Goal: Information Seeking & Learning: Learn about a topic

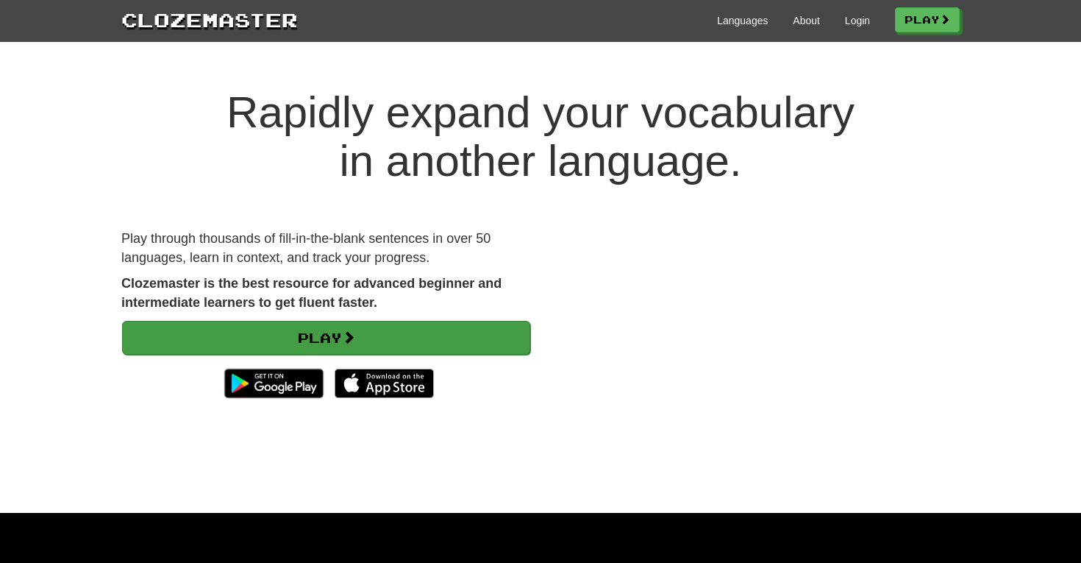
click at [320, 331] on link "Play" at bounding box center [326, 338] width 408 height 34
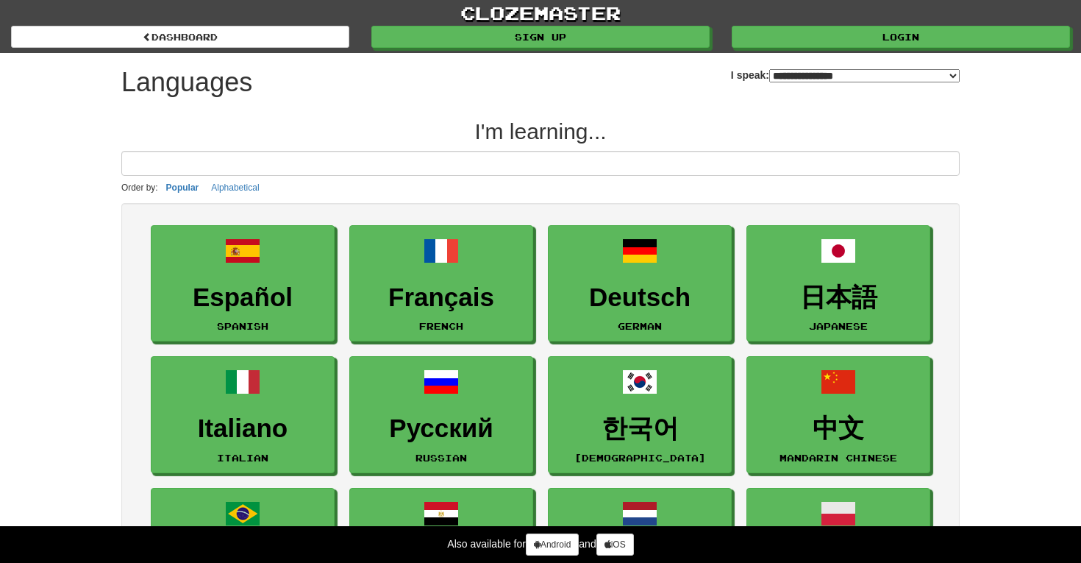
select select "*******"
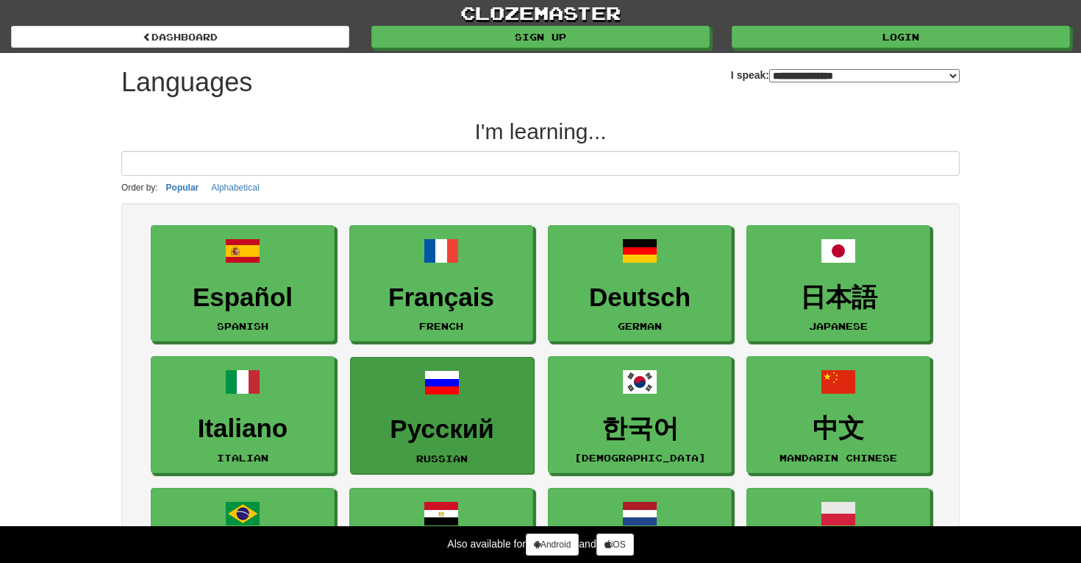
click at [402, 412] on link "Русский Russian" at bounding box center [442, 415] width 184 height 117
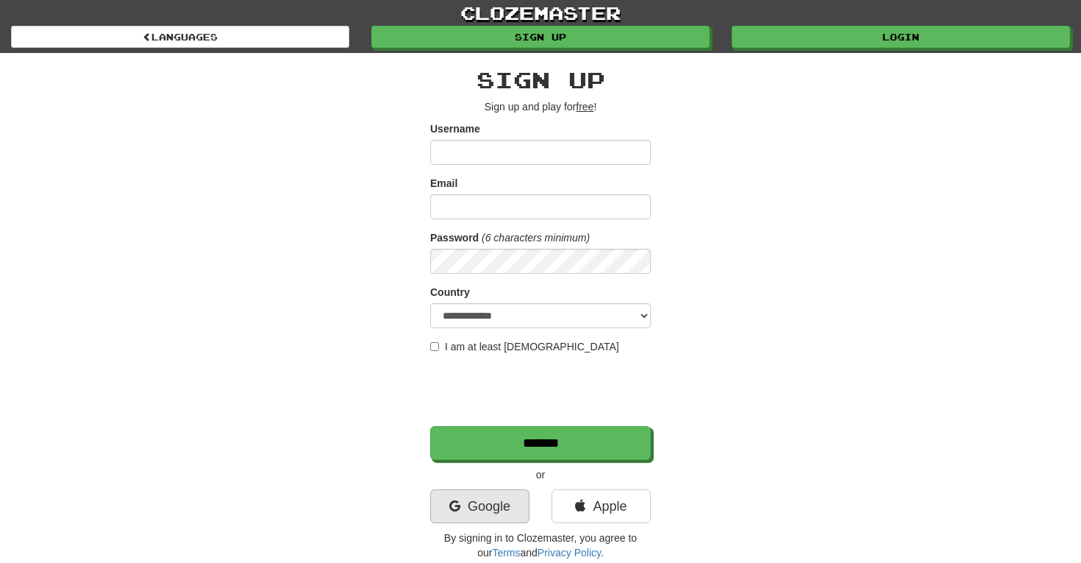
click at [493, 506] on link "Google" at bounding box center [479, 506] width 99 height 34
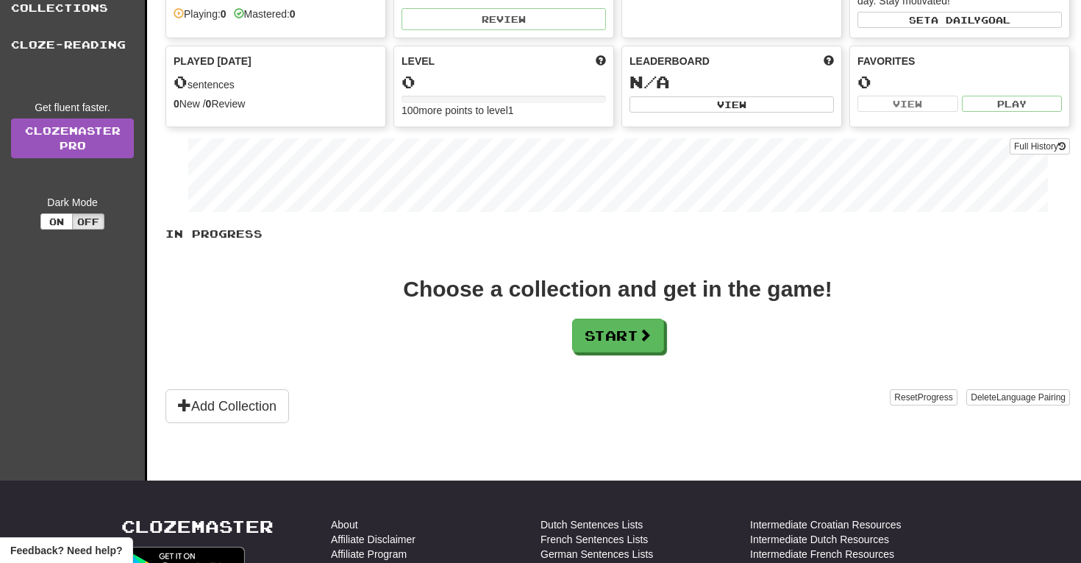
scroll to position [115, 0]
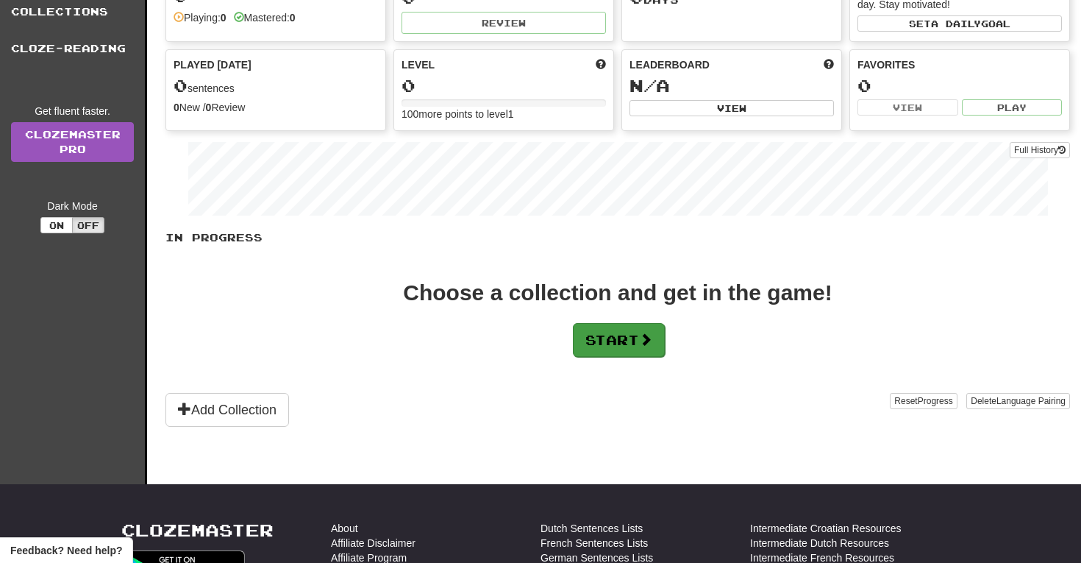
click at [626, 340] on button "Start" at bounding box center [619, 340] width 92 height 34
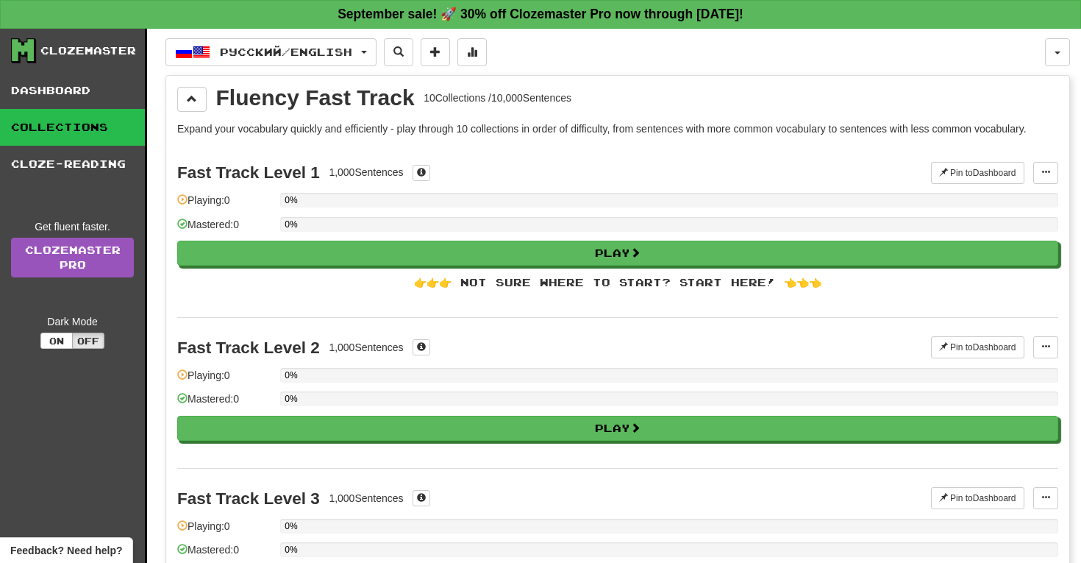
scroll to position [0, 0]
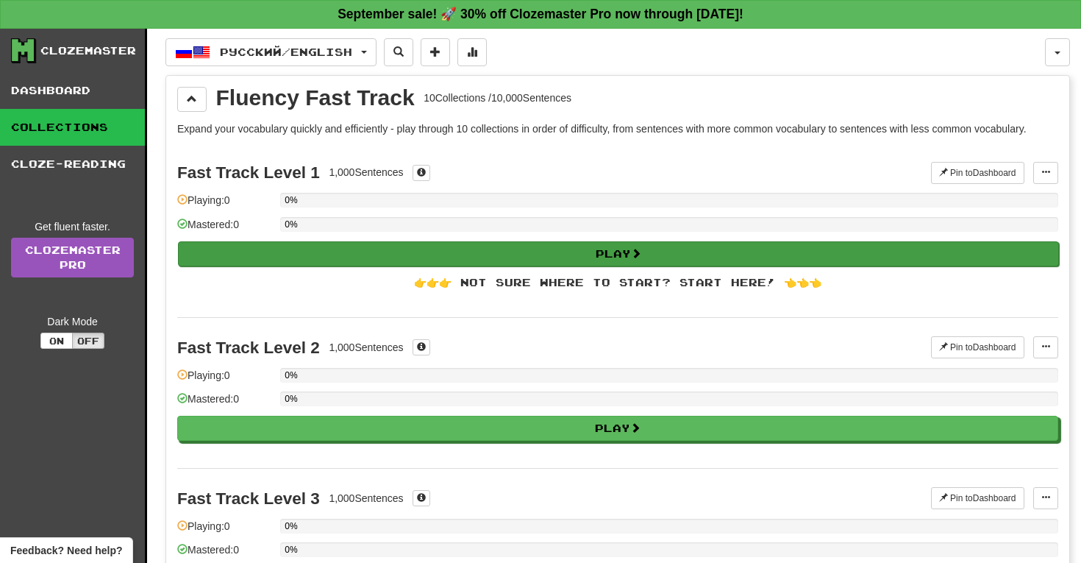
click at [382, 248] on button "Play" at bounding box center [618, 253] width 881 height 25
select select "**"
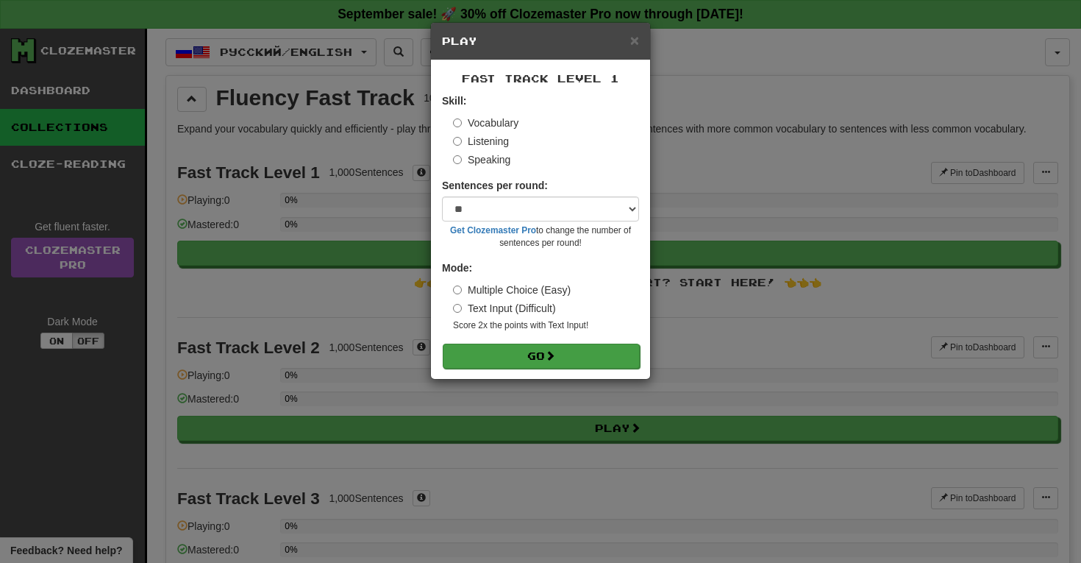
click at [529, 352] on button "Go" at bounding box center [541, 355] width 197 height 25
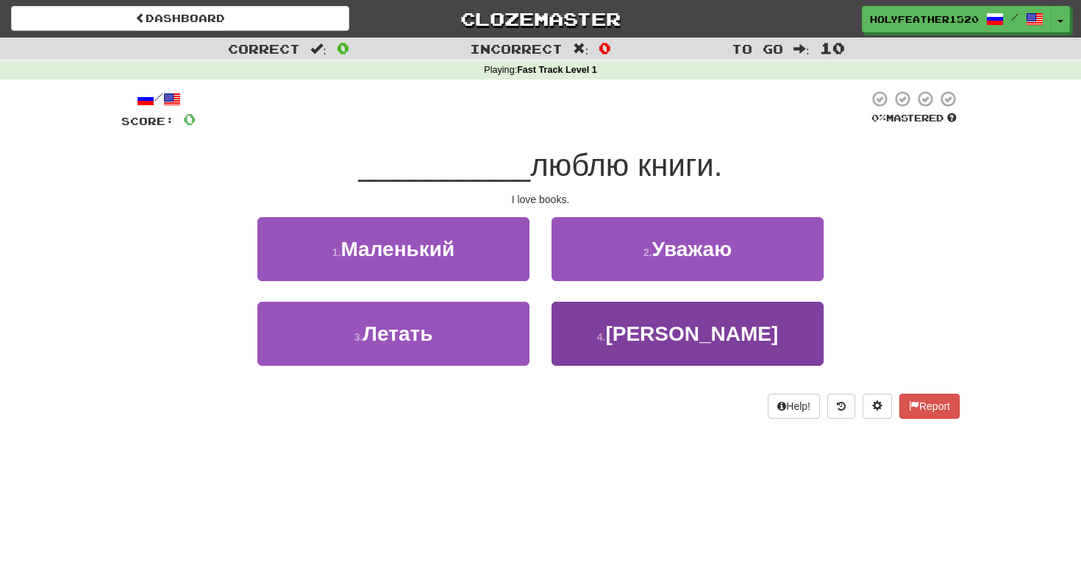
click at [645, 351] on button "4 . Я" at bounding box center [688, 334] width 272 height 64
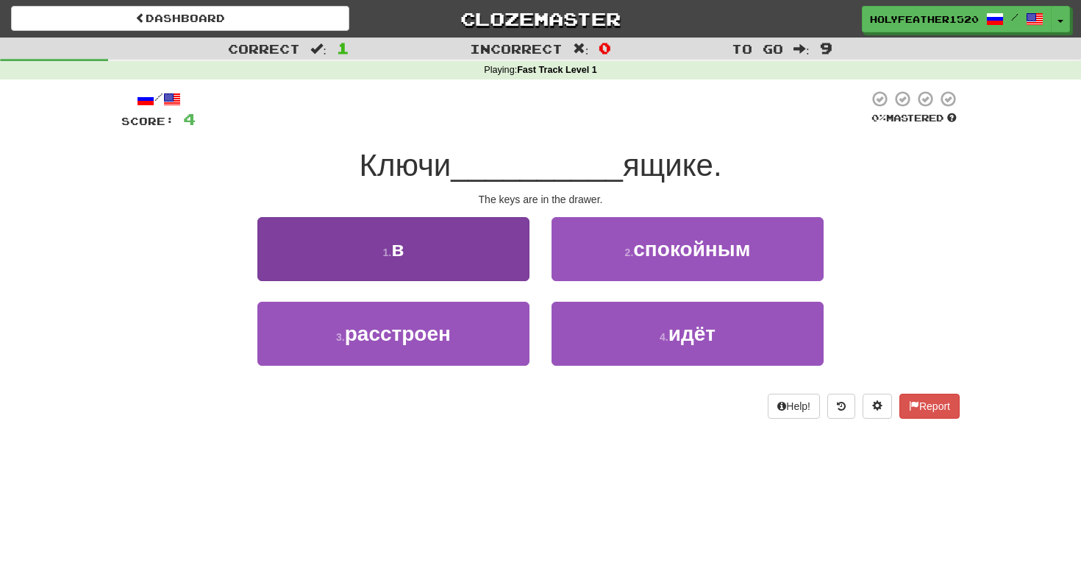
click at [402, 238] on span "в" at bounding box center [397, 249] width 13 height 23
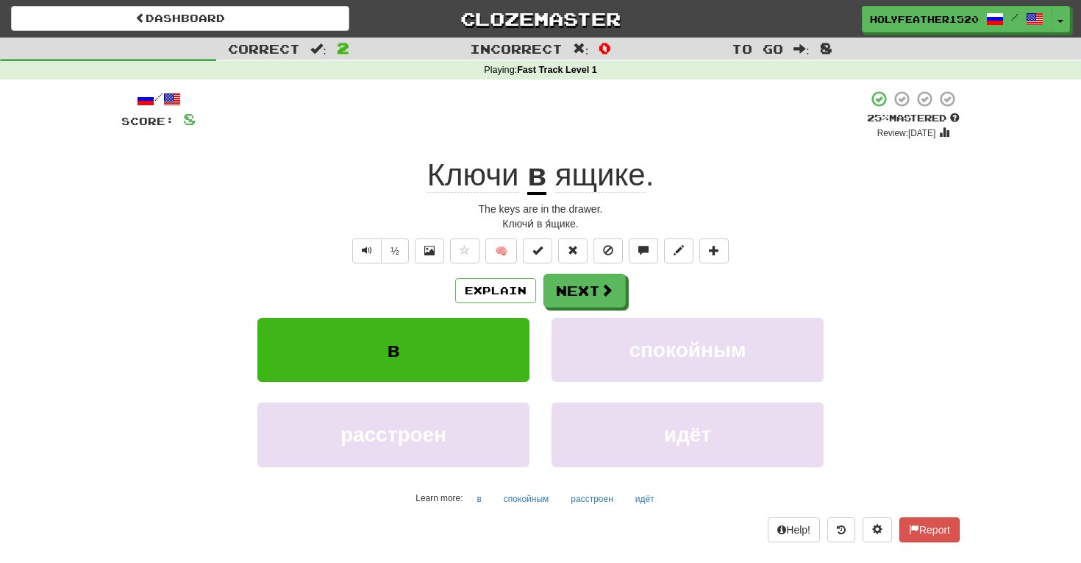
click at [540, 179] on u "в" at bounding box center [536, 176] width 19 height 38
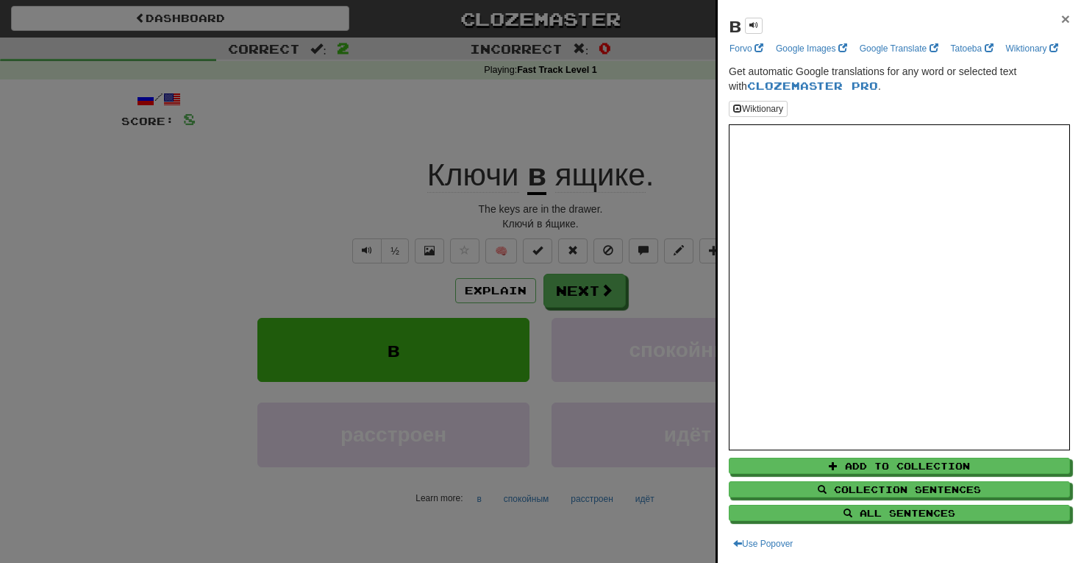
click at [1069, 18] on span "×" at bounding box center [1065, 18] width 9 height 17
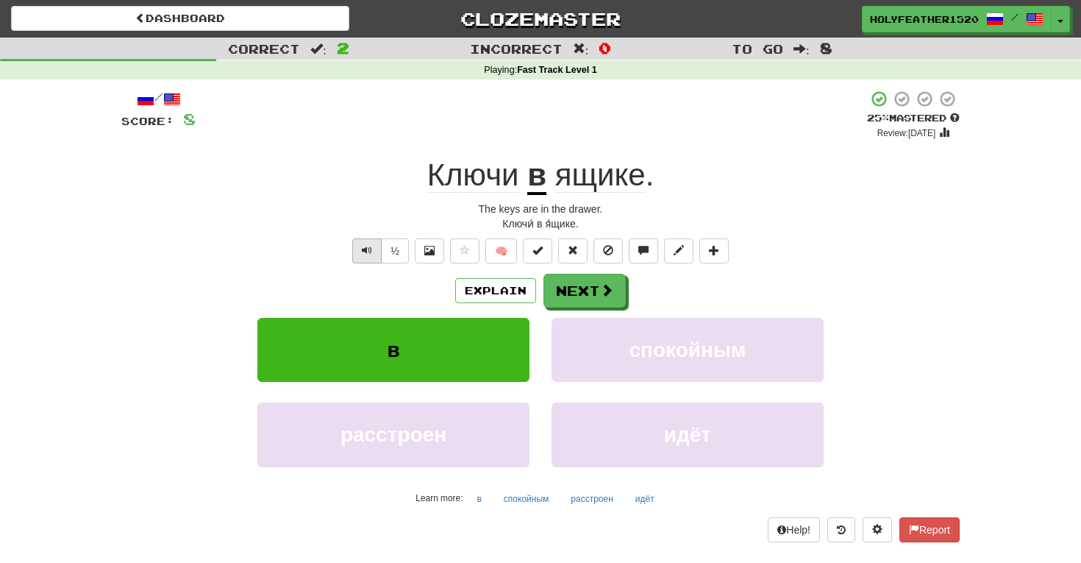
click at [374, 248] on button "Text-to-speech controls" at bounding box center [366, 250] width 29 height 25
click at [365, 245] on span "Text-to-speech controls" at bounding box center [367, 250] width 10 height 10
click at [605, 284] on span at bounding box center [607, 290] width 13 height 13
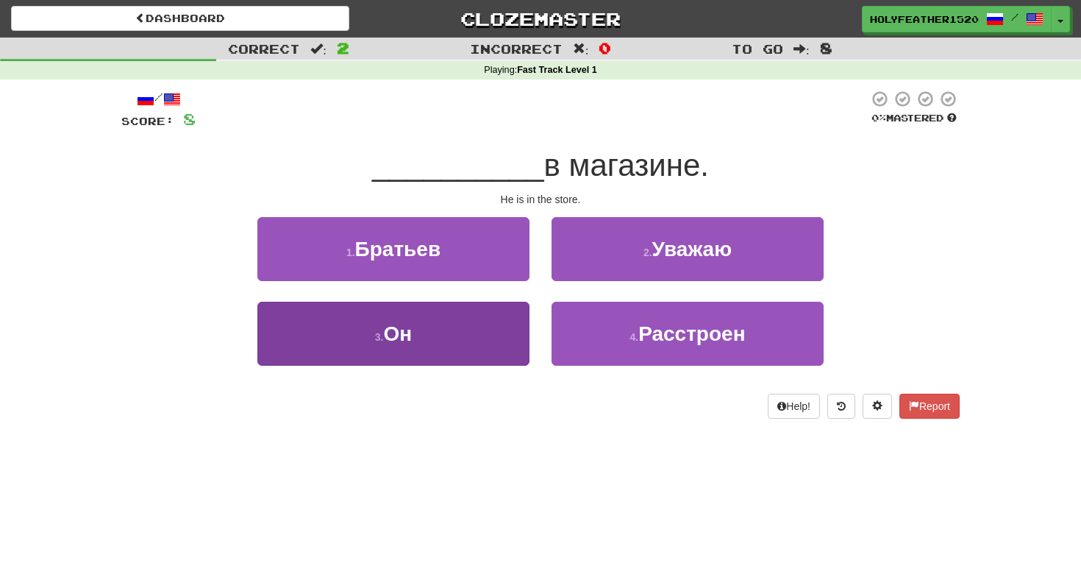
click at [437, 327] on button "3 . Он" at bounding box center [393, 334] width 272 height 64
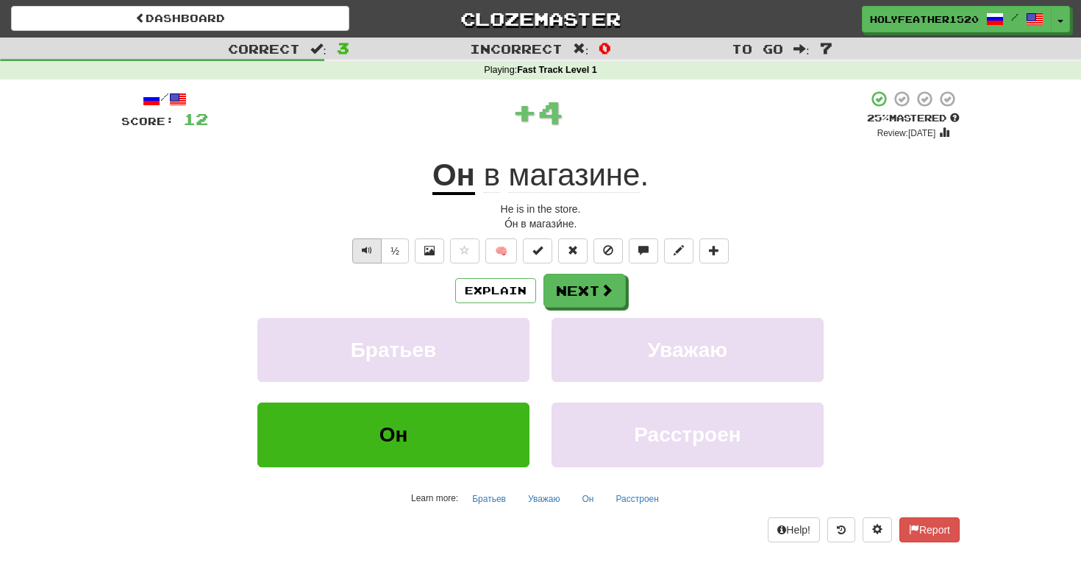
click at [366, 246] on span "Text-to-speech controls" at bounding box center [367, 250] width 10 height 10
click at [563, 290] on button "Next" at bounding box center [585, 291] width 82 height 34
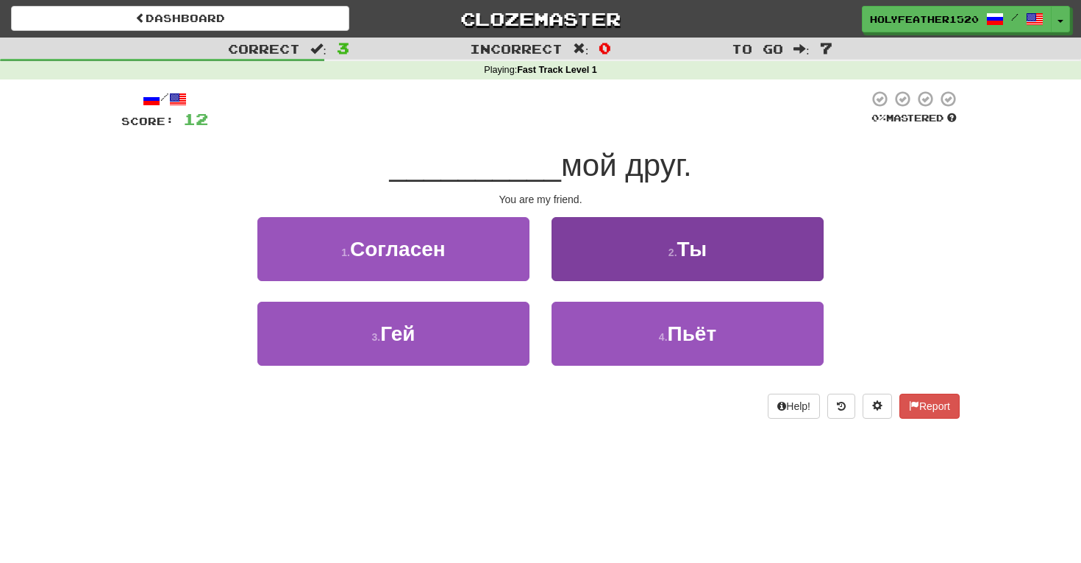
click at [683, 259] on button "2 . Ты" at bounding box center [688, 249] width 272 height 64
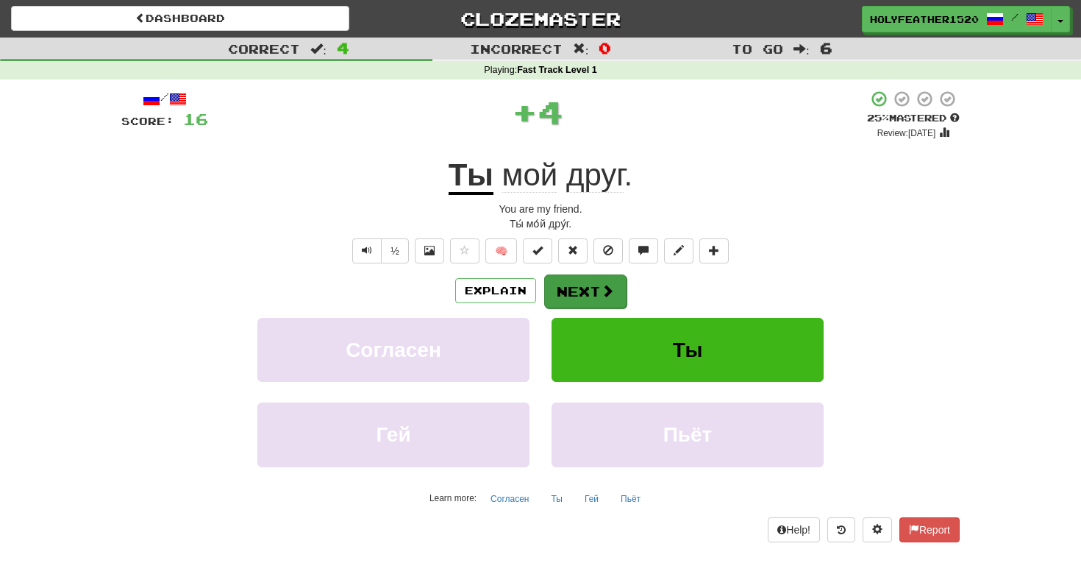
click at [580, 293] on button "Next" at bounding box center [585, 291] width 82 height 34
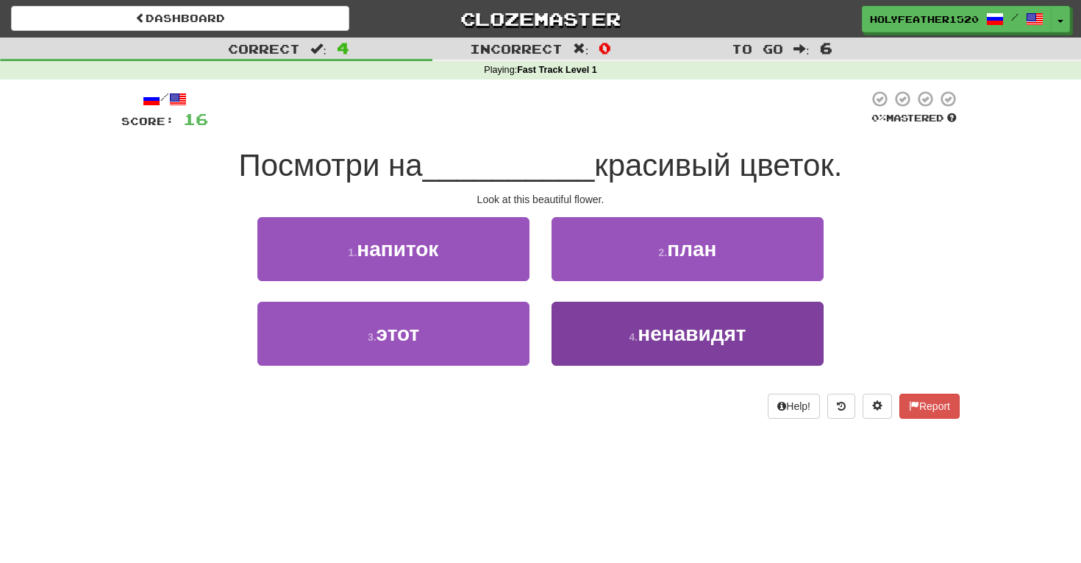
click at [632, 341] on button "4 . ненавидят" at bounding box center [688, 334] width 272 height 64
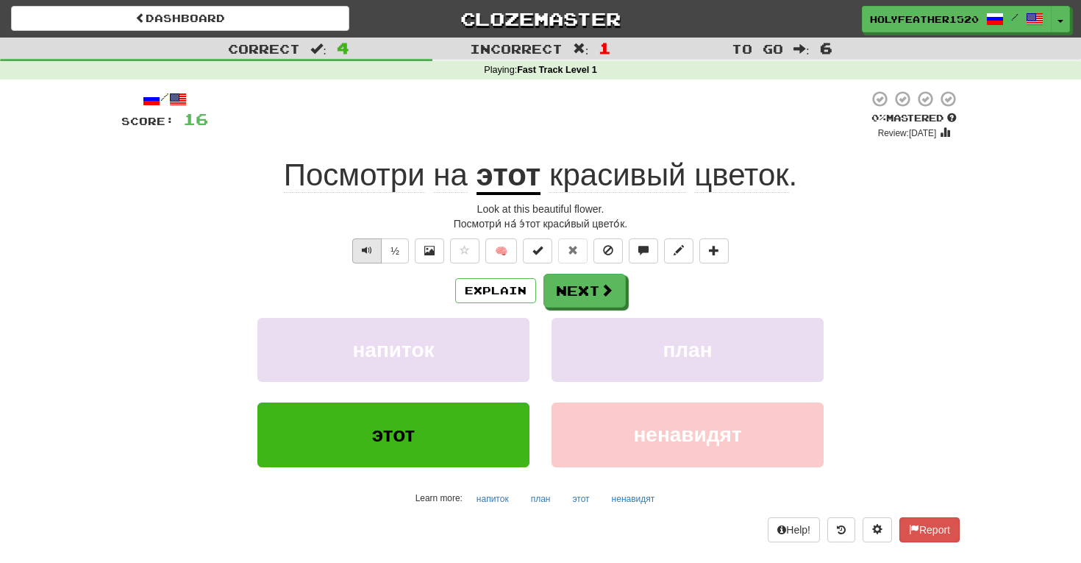
click at [355, 252] on button "Text-to-speech controls" at bounding box center [366, 250] width 29 height 25
click at [397, 252] on button "½" at bounding box center [395, 250] width 28 height 25
click at [385, 254] on button "½" at bounding box center [395, 250] width 28 height 25
click at [574, 286] on button "Next" at bounding box center [585, 291] width 82 height 34
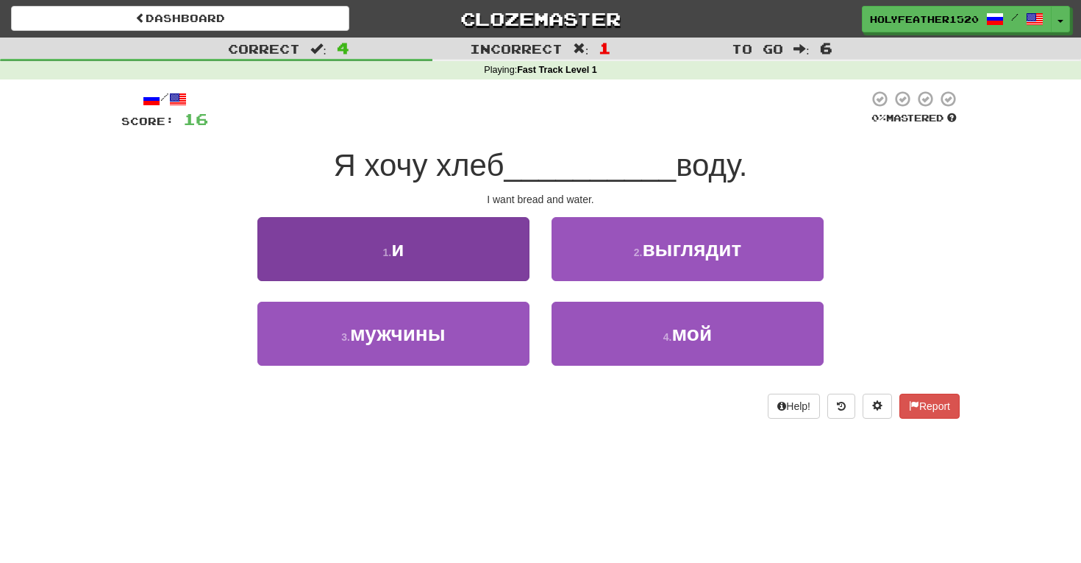
click at [428, 261] on button "1 . и" at bounding box center [393, 249] width 272 height 64
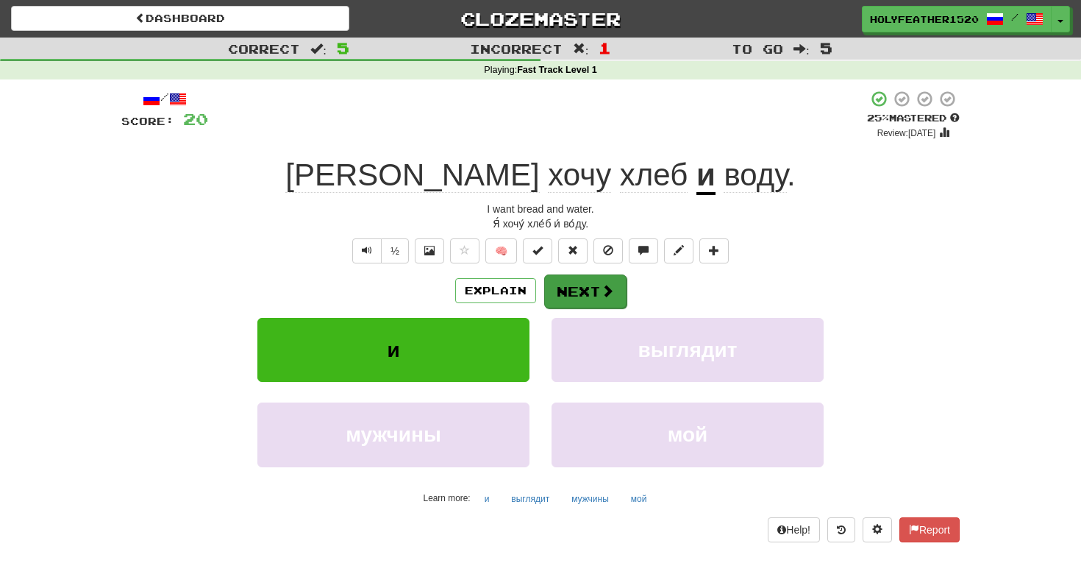
click at [588, 287] on button "Next" at bounding box center [585, 291] width 82 height 34
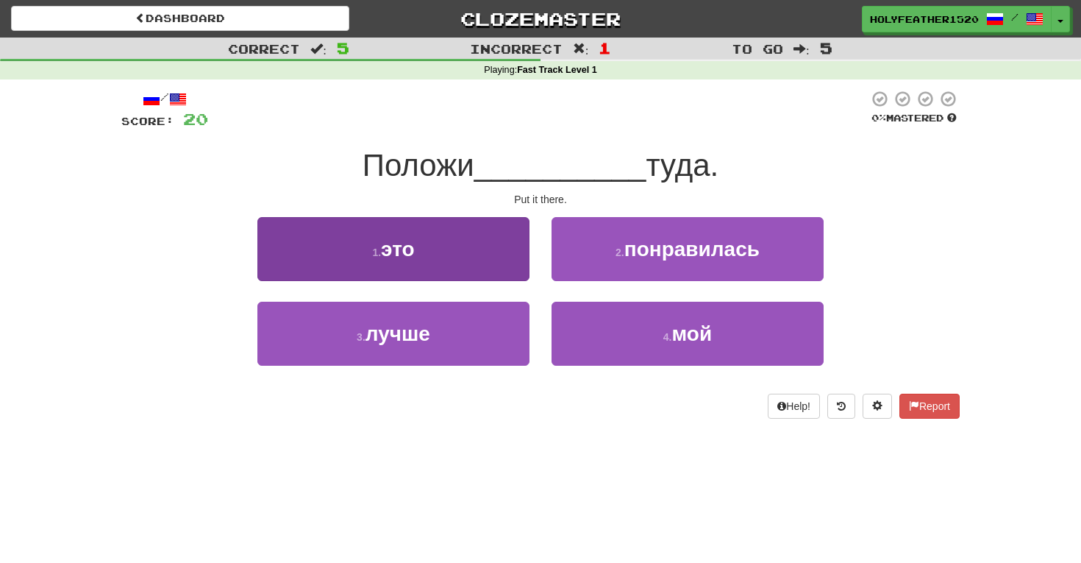
click at [437, 245] on button "1 . это" at bounding box center [393, 249] width 272 height 64
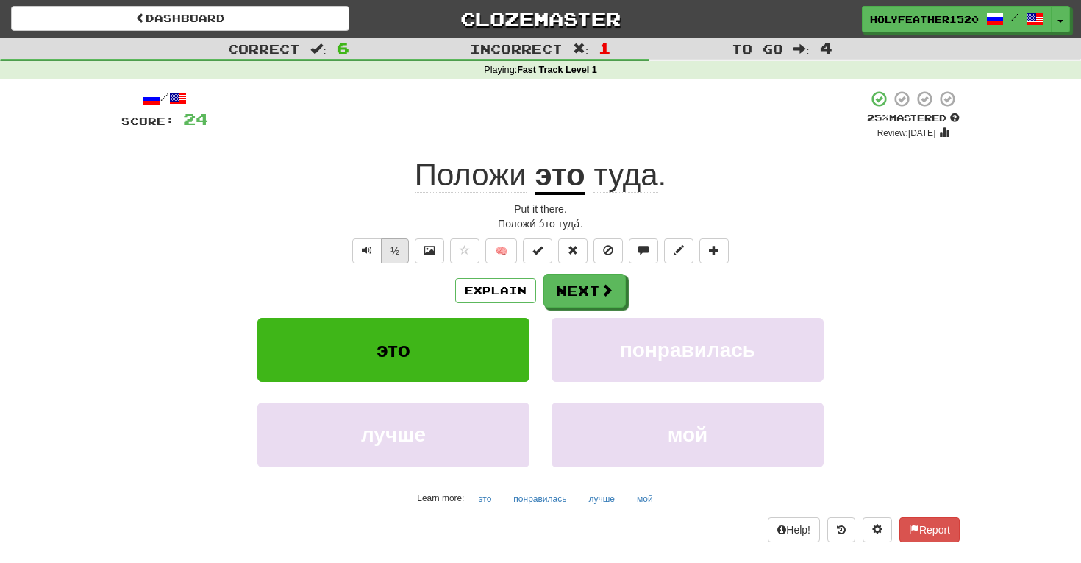
click at [397, 254] on button "½" at bounding box center [395, 250] width 28 height 25
click at [593, 288] on button "Next" at bounding box center [585, 291] width 82 height 34
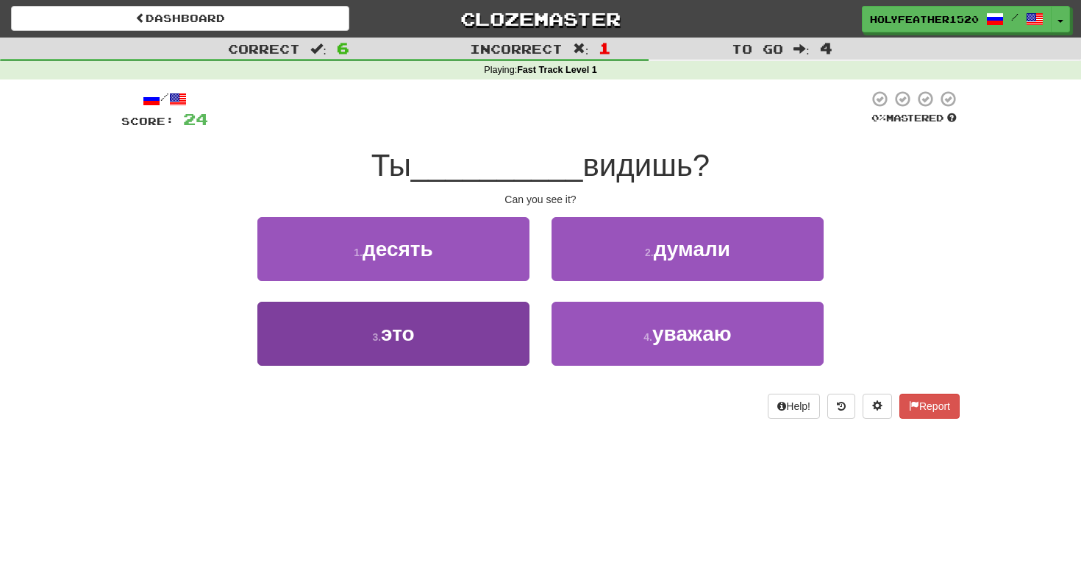
click at [410, 332] on span "это" at bounding box center [398, 333] width 34 height 23
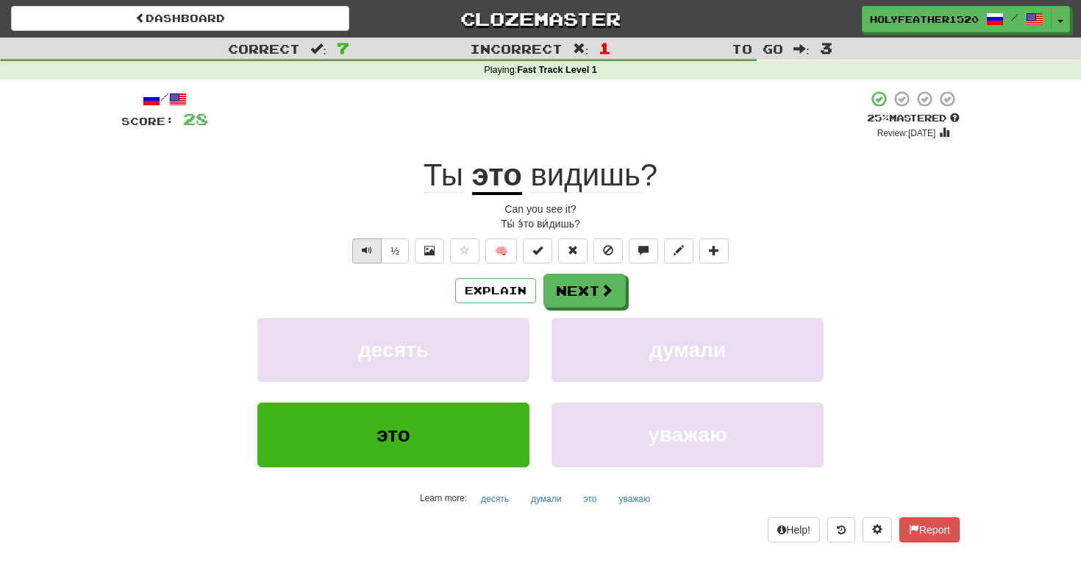
click at [379, 255] on button "Text-to-speech controls" at bounding box center [366, 250] width 29 height 25
click at [374, 254] on button "Text-to-speech controls" at bounding box center [366, 250] width 29 height 25
click at [398, 251] on button "½" at bounding box center [395, 250] width 28 height 25
click at [395, 241] on button "½" at bounding box center [395, 250] width 28 height 25
click at [394, 247] on button "½" at bounding box center [395, 250] width 28 height 25
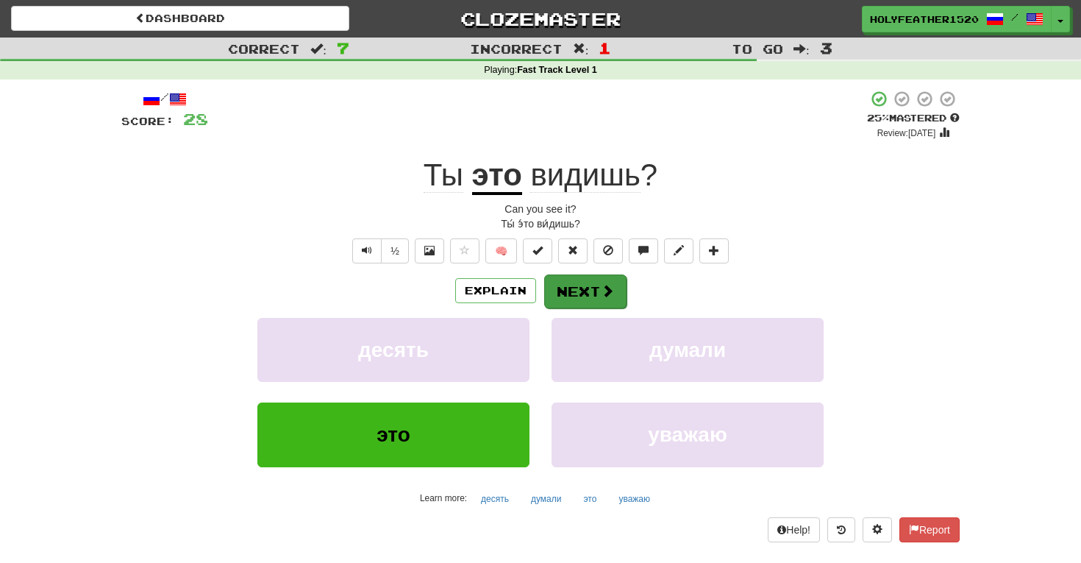
click at [597, 301] on button "Next" at bounding box center [585, 291] width 82 height 34
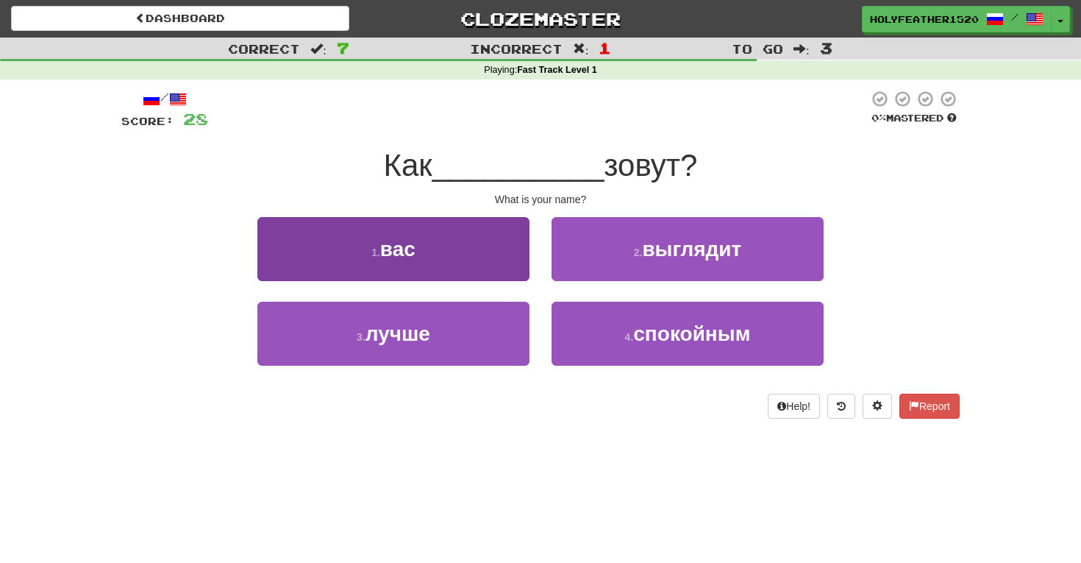
click at [421, 250] on button "1 . вас" at bounding box center [393, 249] width 272 height 64
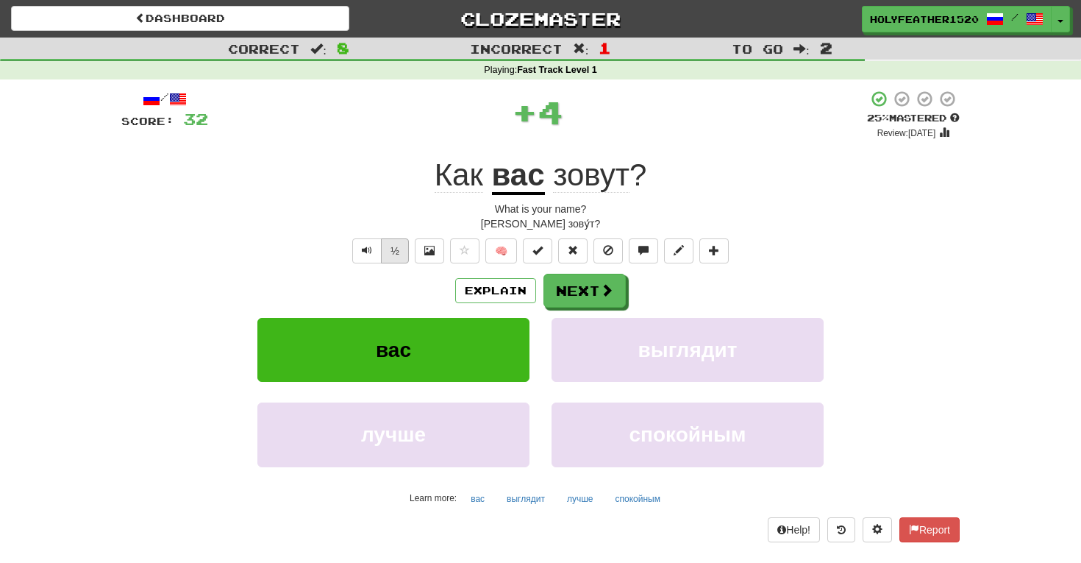
click at [395, 243] on button "½" at bounding box center [395, 250] width 28 height 25
click at [355, 249] on button "Text-to-speech controls" at bounding box center [366, 250] width 29 height 25
click at [563, 298] on button "Next" at bounding box center [585, 291] width 82 height 34
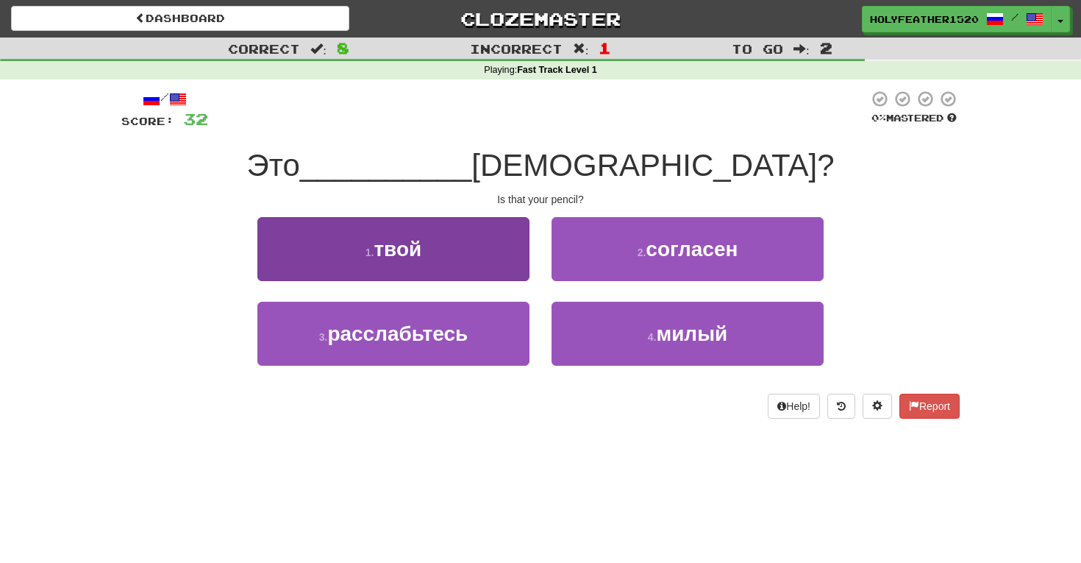
click at [407, 233] on button "1 . твой" at bounding box center [393, 249] width 272 height 64
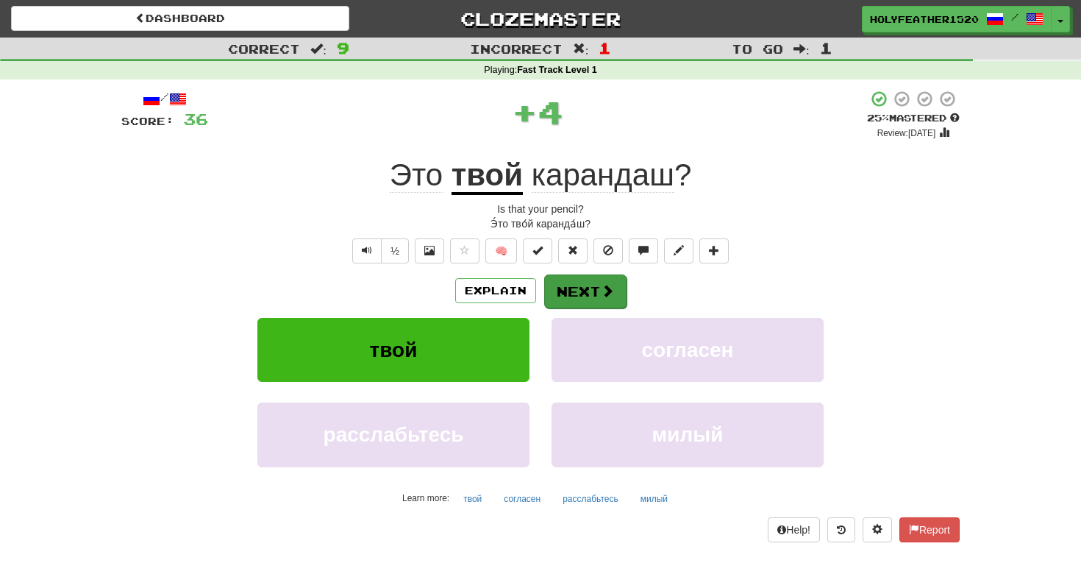
click at [588, 301] on button "Next" at bounding box center [585, 291] width 82 height 34
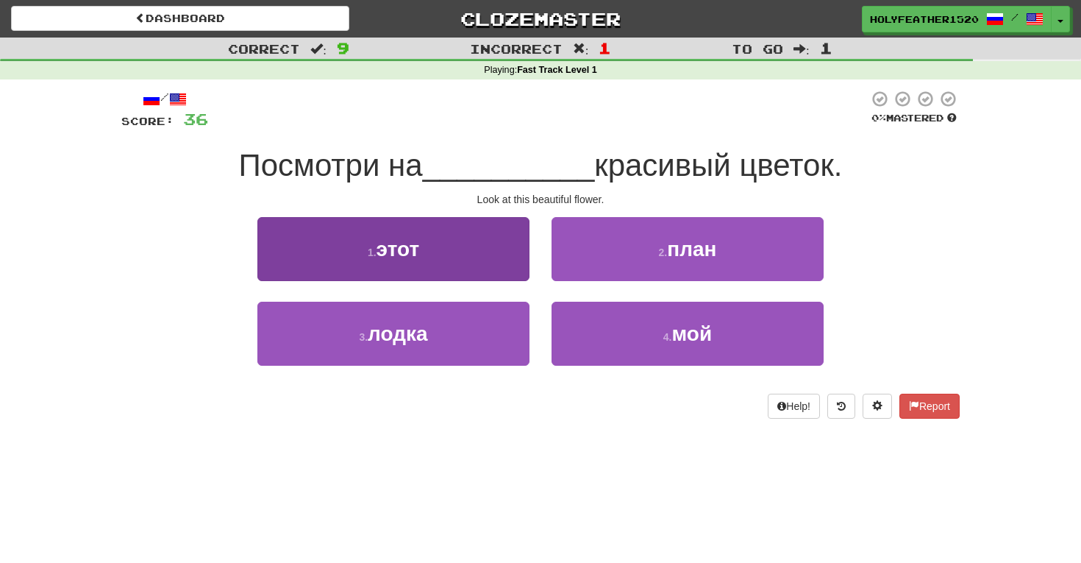
click at [364, 231] on button "1 . этот" at bounding box center [393, 249] width 272 height 64
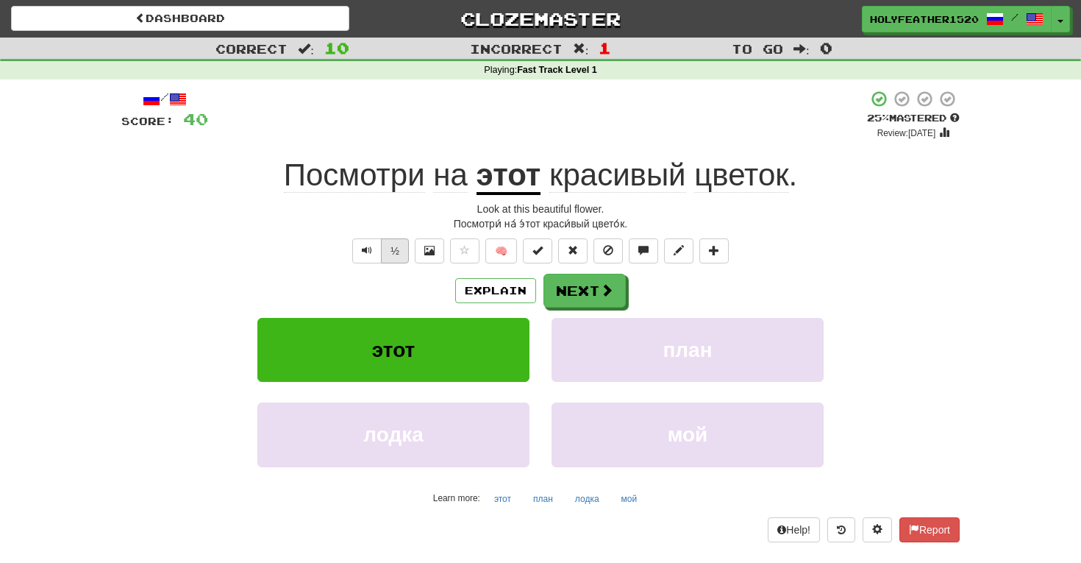
click at [396, 245] on button "½" at bounding box center [395, 250] width 28 height 25
click at [586, 288] on button "Next" at bounding box center [585, 291] width 82 height 34
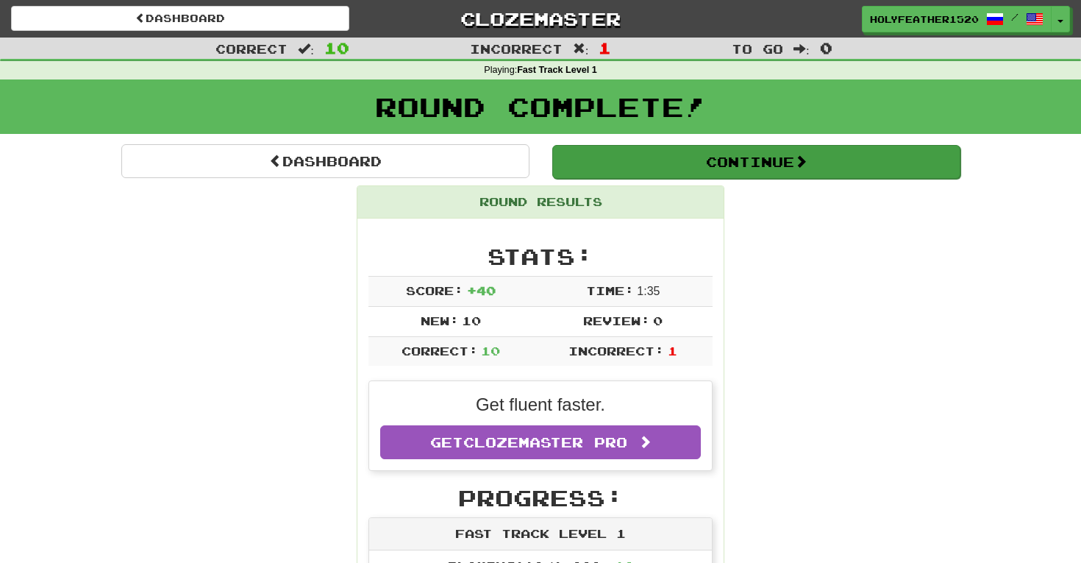
click at [771, 160] on button "Continue" at bounding box center [756, 162] width 408 height 34
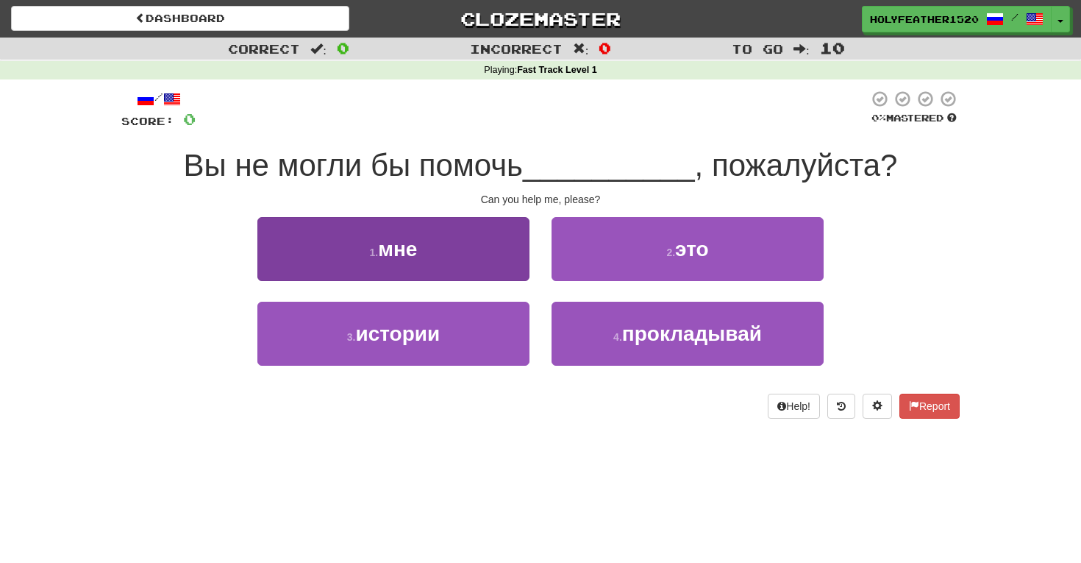
click at [367, 236] on button "1 . мне" at bounding box center [393, 249] width 272 height 64
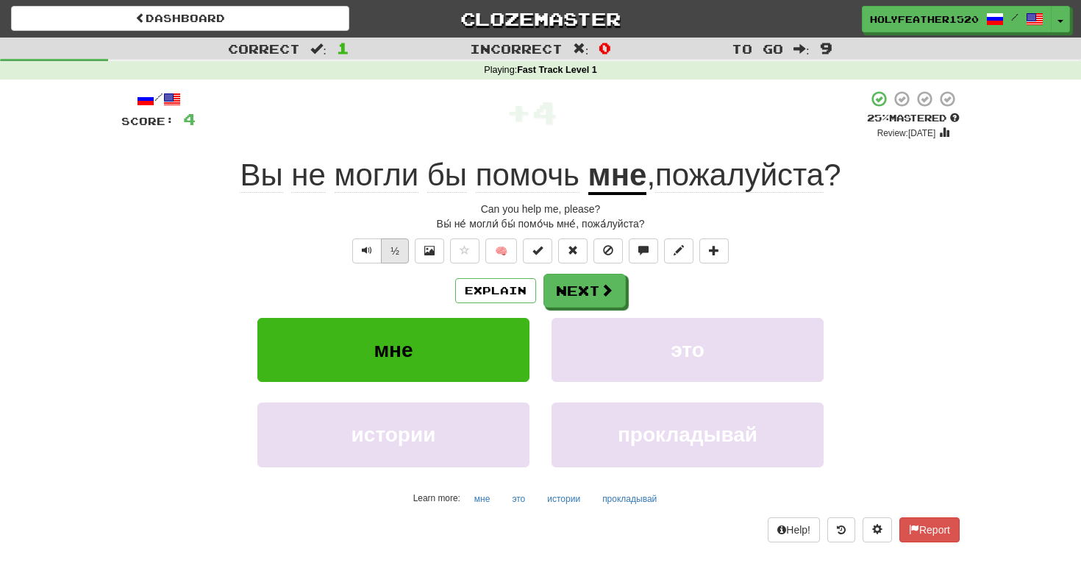
click at [393, 244] on button "½" at bounding box center [395, 250] width 28 height 25
click at [391, 248] on button "½" at bounding box center [395, 250] width 28 height 25
click at [399, 246] on button "½" at bounding box center [395, 250] width 28 height 25
click at [578, 287] on button "Next" at bounding box center [585, 291] width 82 height 34
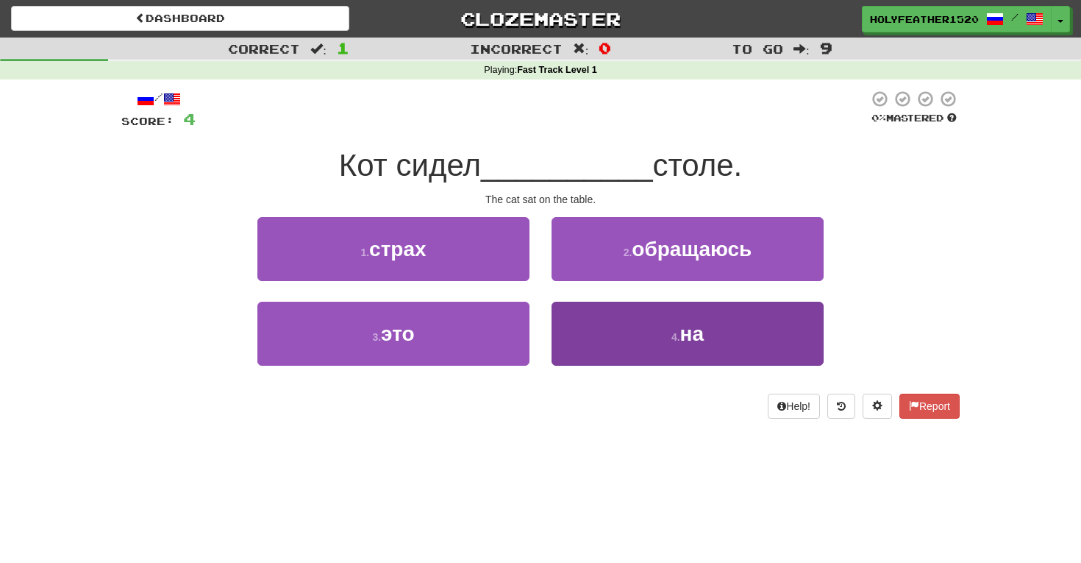
click at [643, 331] on button "4 . на" at bounding box center [688, 334] width 272 height 64
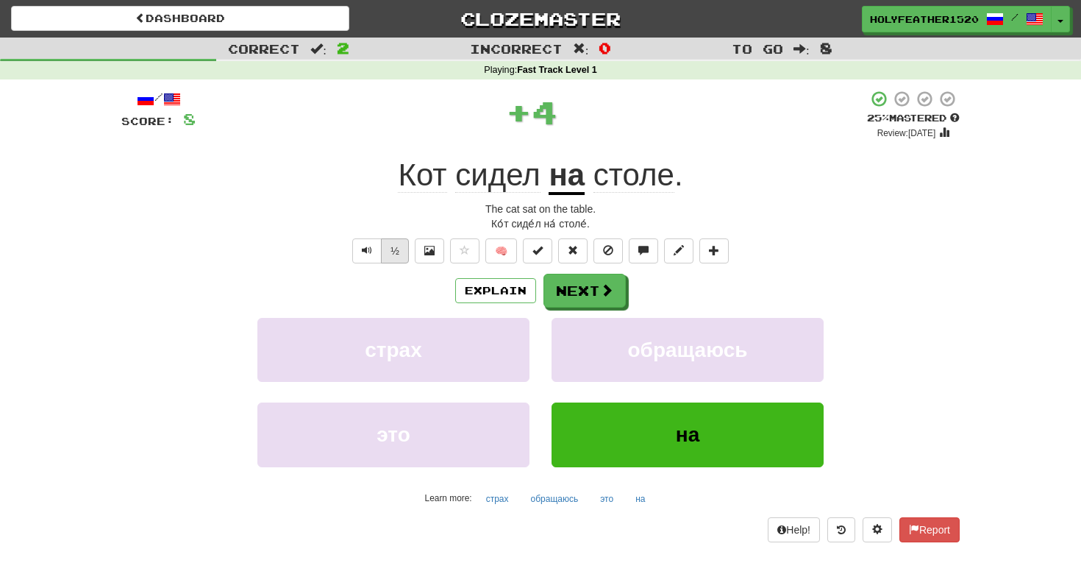
click at [391, 252] on button "½" at bounding box center [395, 250] width 28 height 25
click at [576, 282] on button "Next" at bounding box center [585, 291] width 82 height 34
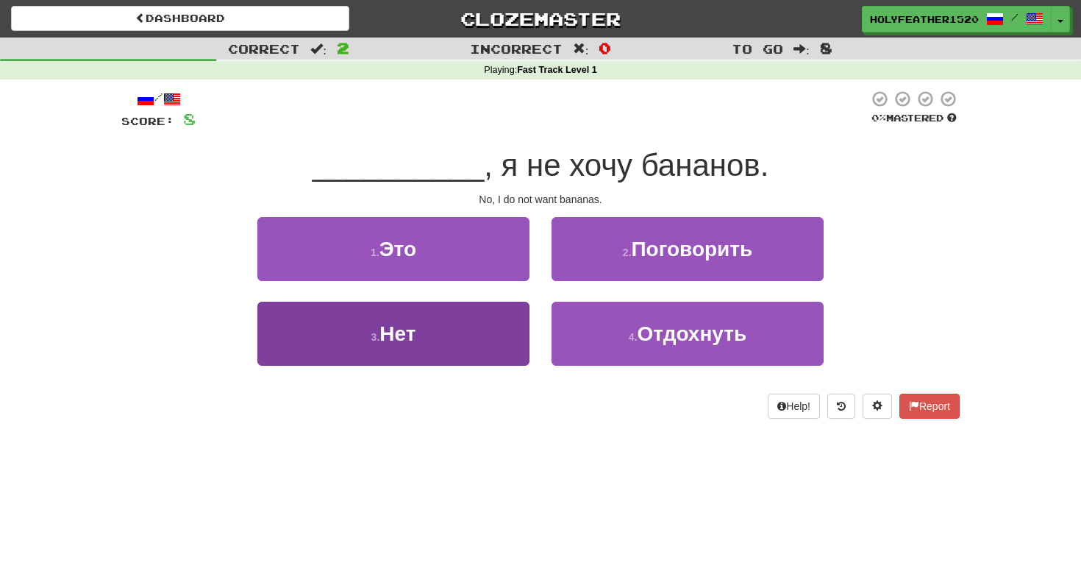
click at [416, 338] on span "Нет" at bounding box center [398, 333] width 36 height 23
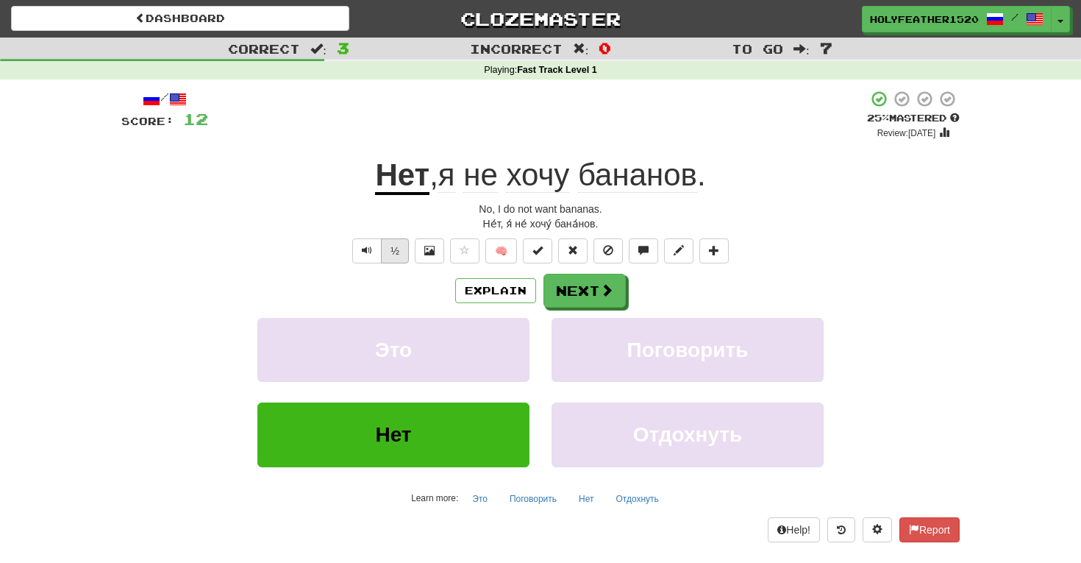
click at [397, 251] on button "½" at bounding box center [395, 250] width 28 height 25
click at [571, 290] on button "Next" at bounding box center [585, 291] width 82 height 34
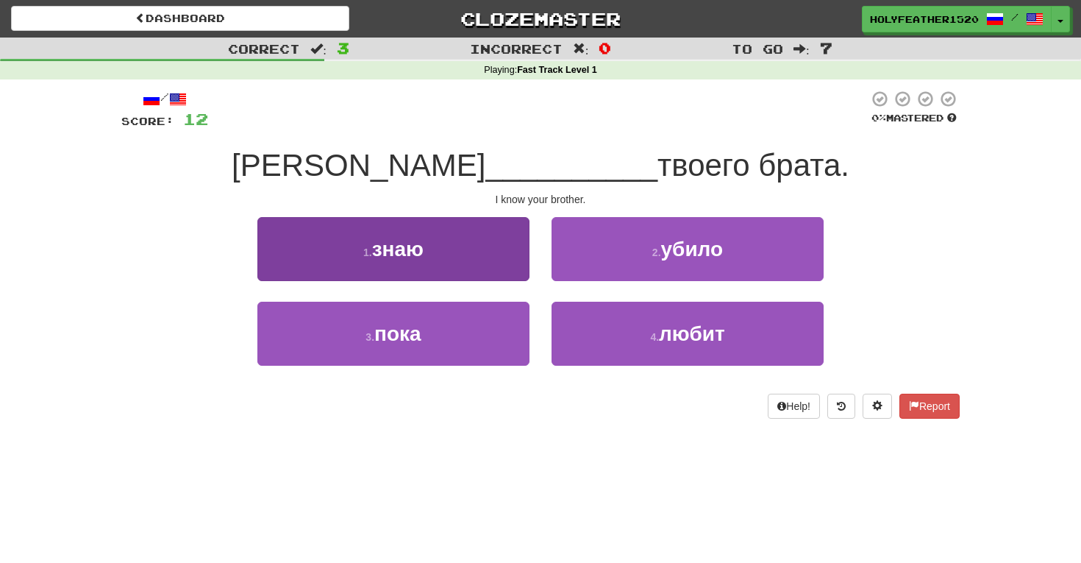
click at [325, 245] on button "1 . знаю" at bounding box center [393, 249] width 272 height 64
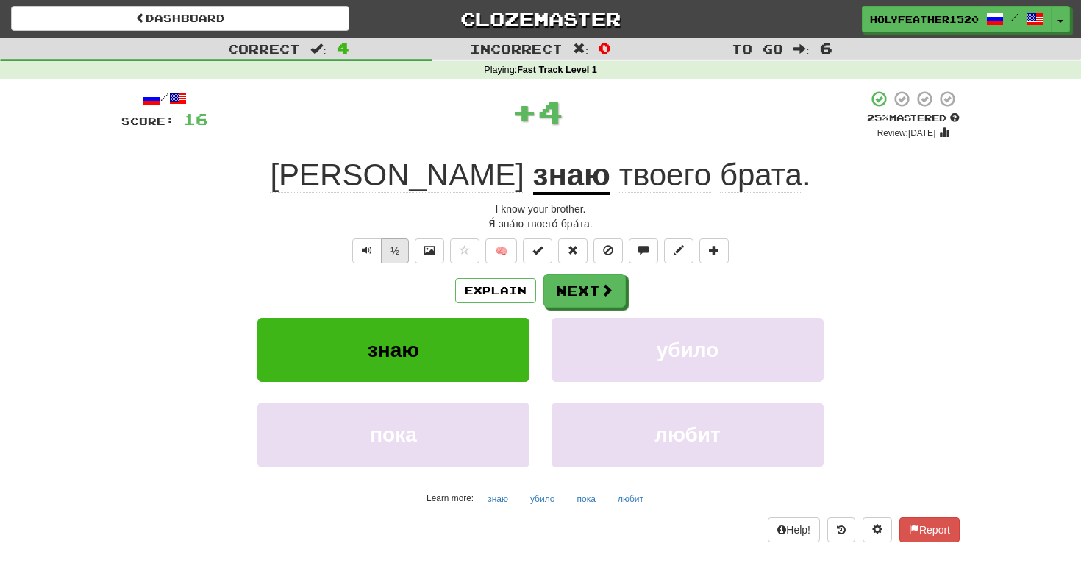
click at [394, 255] on button "½" at bounding box center [395, 250] width 28 height 25
click at [619, 172] on span "твоего" at bounding box center [665, 174] width 93 height 35
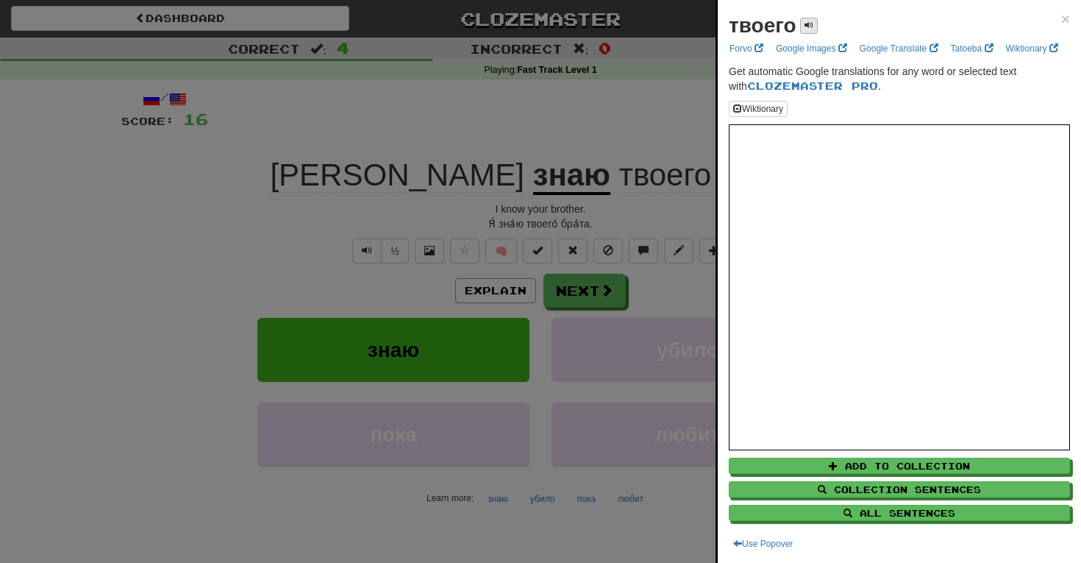
click at [806, 21] on span at bounding box center [809, 25] width 9 height 9
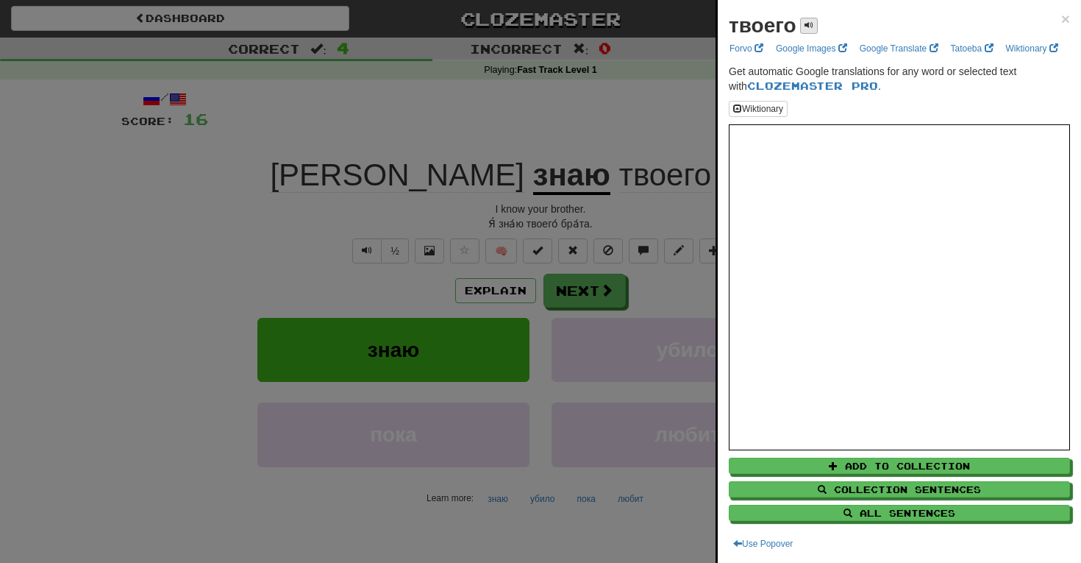
click at [806, 21] on span at bounding box center [809, 25] width 9 height 9
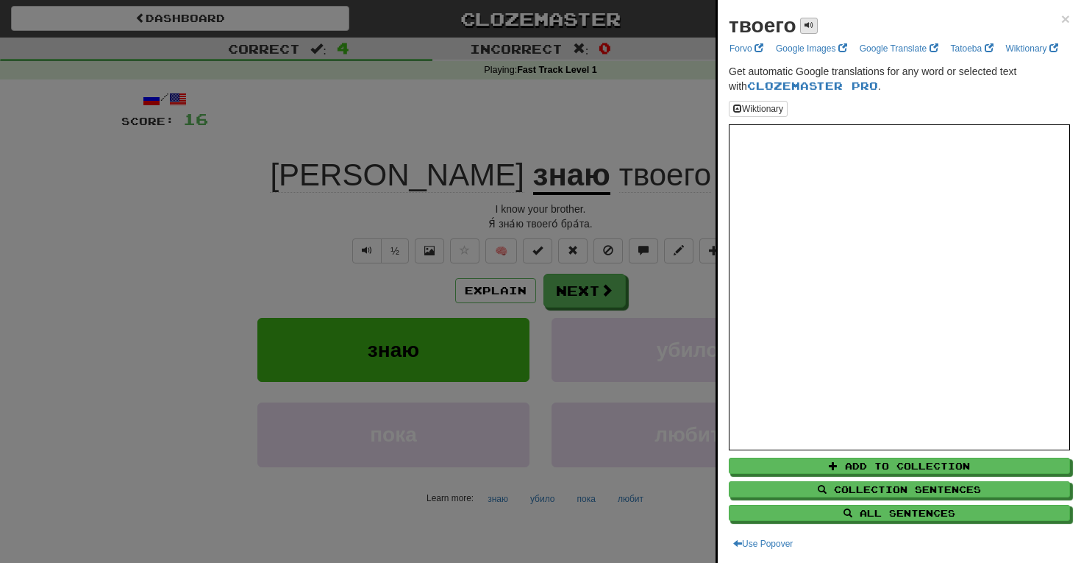
click at [806, 21] on span at bounding box center [809, 25] width 9 height 9
click at [1066, 23] on span "×" at bounding box center [1065, 18] width 9 height 17
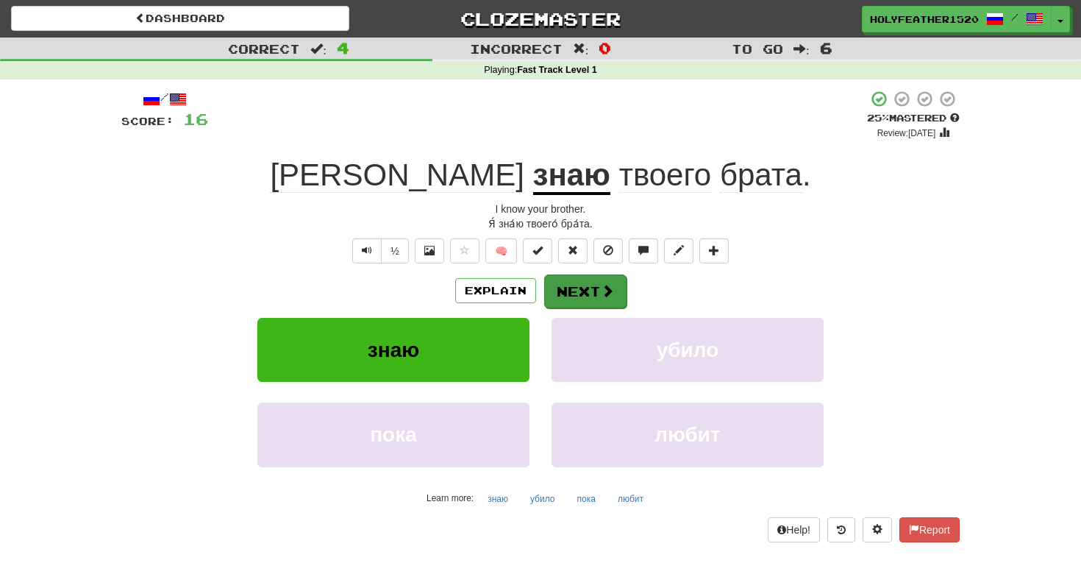
click at [575, 286] on button "Next" at bounding box center [585, 291] width 82 height 34
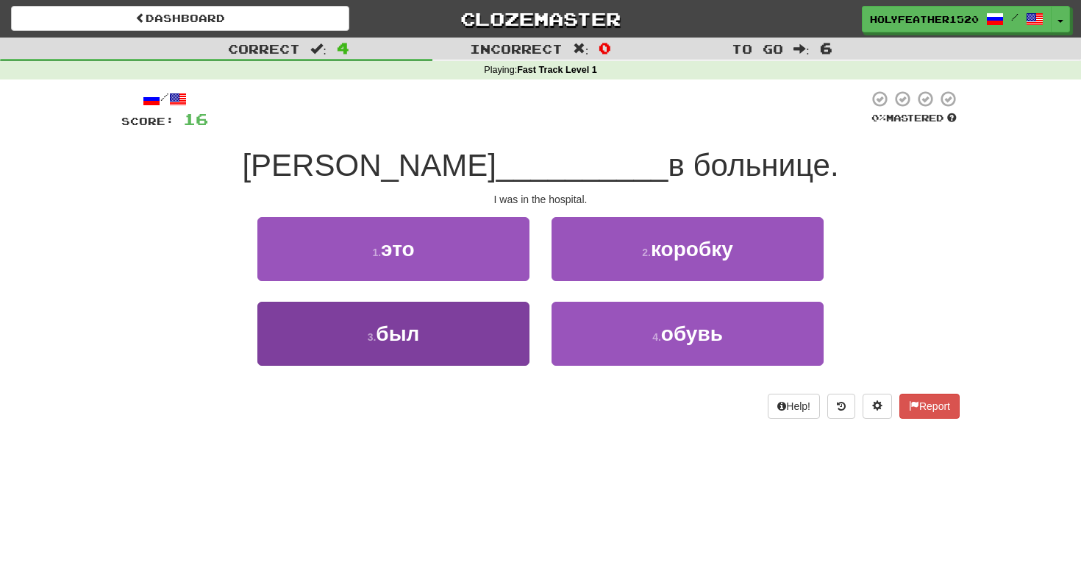
click at [345, 331] on button "3 . был" at bounding box center [393, 334] width 272 height 64
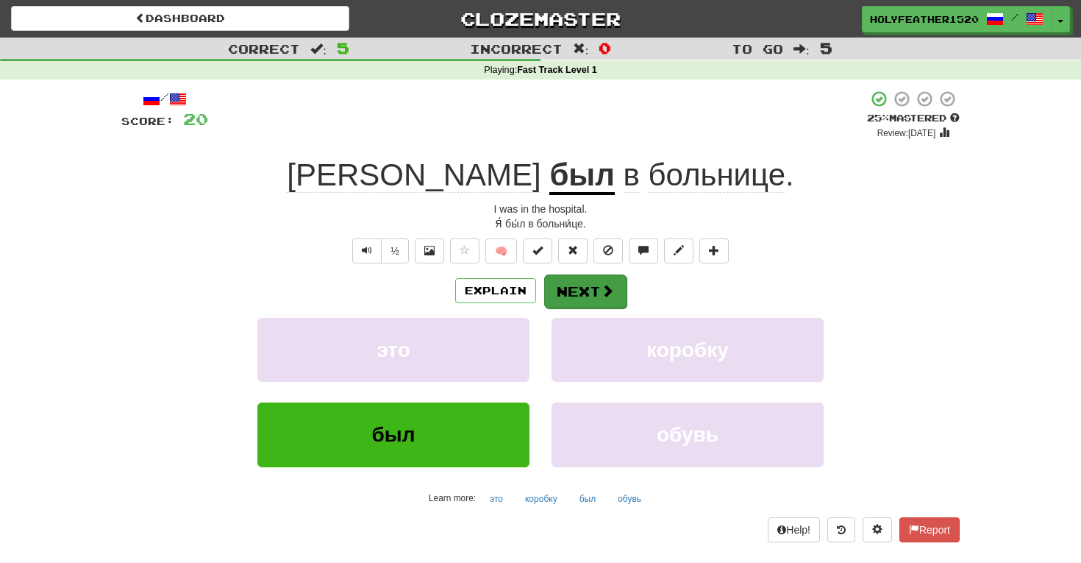
click at [560, 279] on button "Next" at bounding box center [585, 291] width 82 height 34
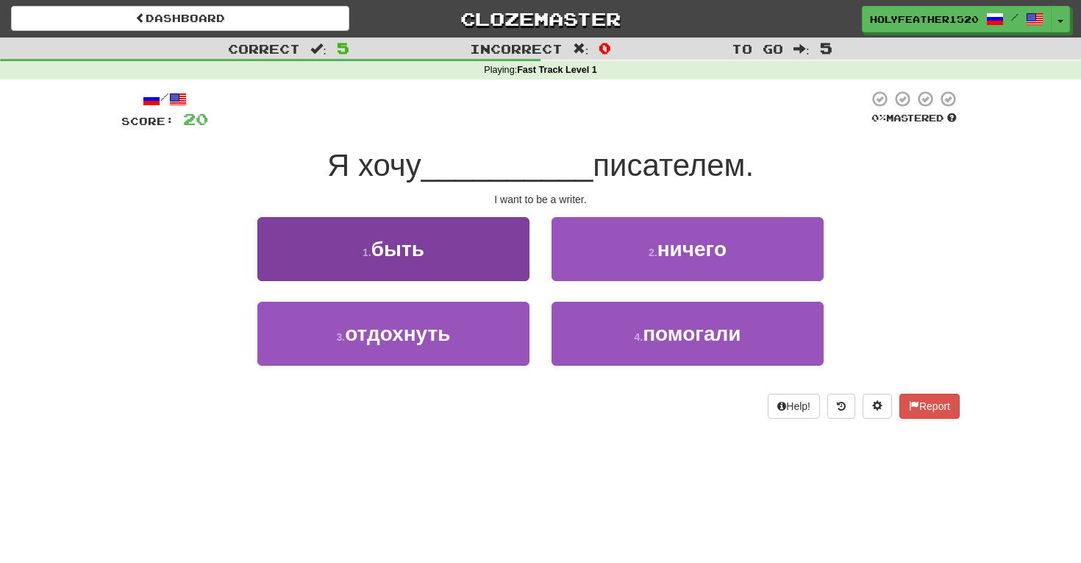
click at [368, 227] on button "1 . быть" at bounding box center [393, 249] width 272 height 64
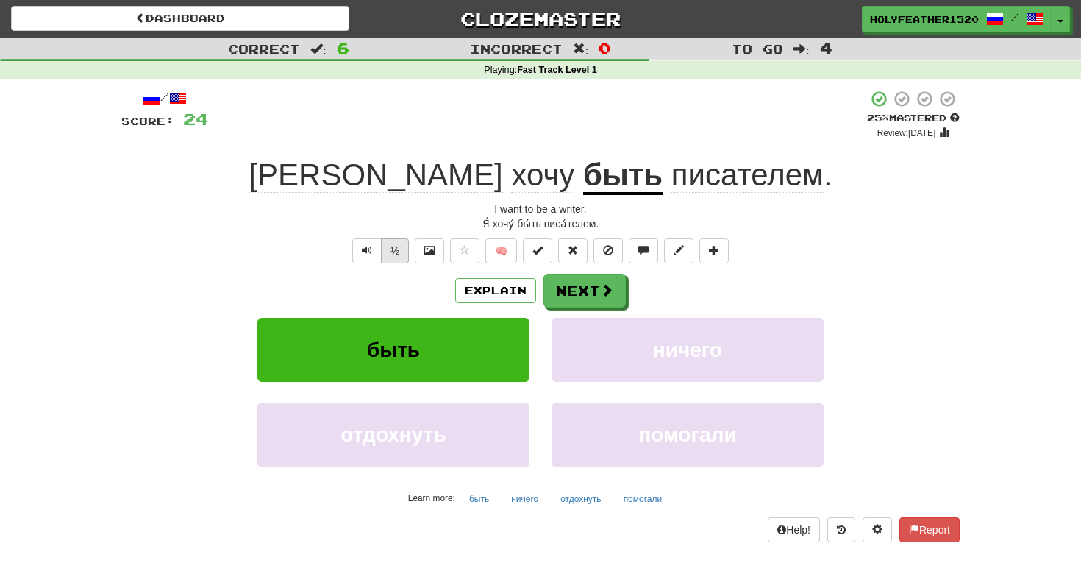
click at [394, 250] on button "½" at bounding box center [395, 250] width 28 height 25
click at [580, 285] on button "Next" at bounding box center [585, 291] width 82 height 34
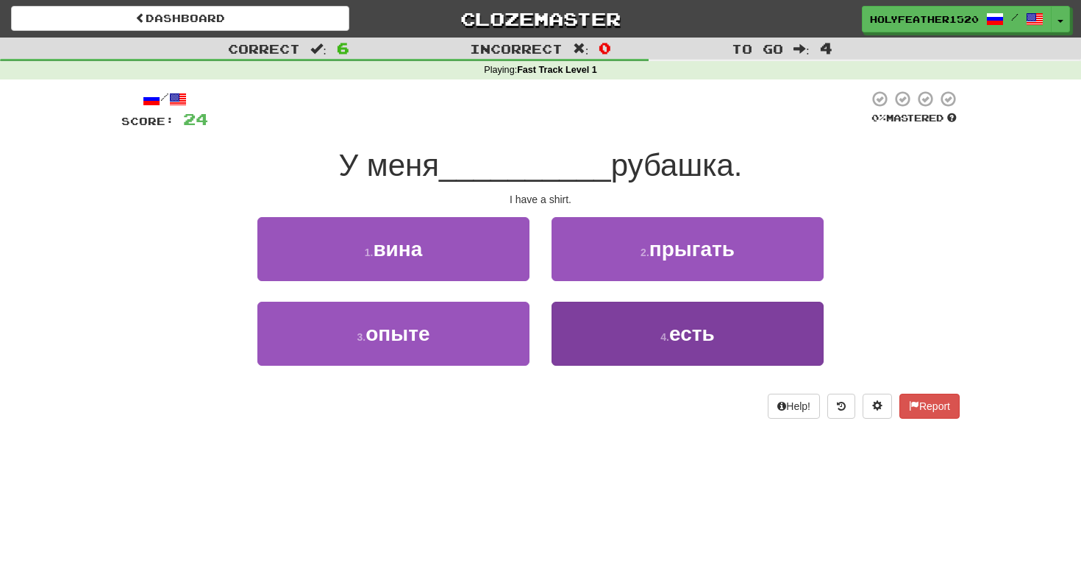
click at [667, 333] on small "4 ." at bounding box center [665, 337] width 9 height 12
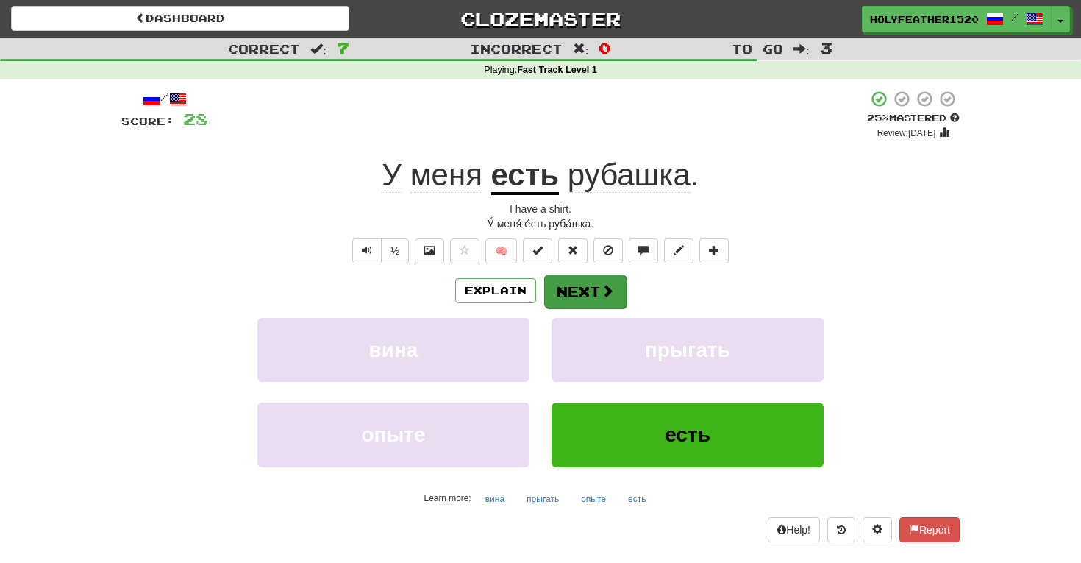
click at [583, 289] on button "Next" at bounding box center [585, 291] width 82 height 34
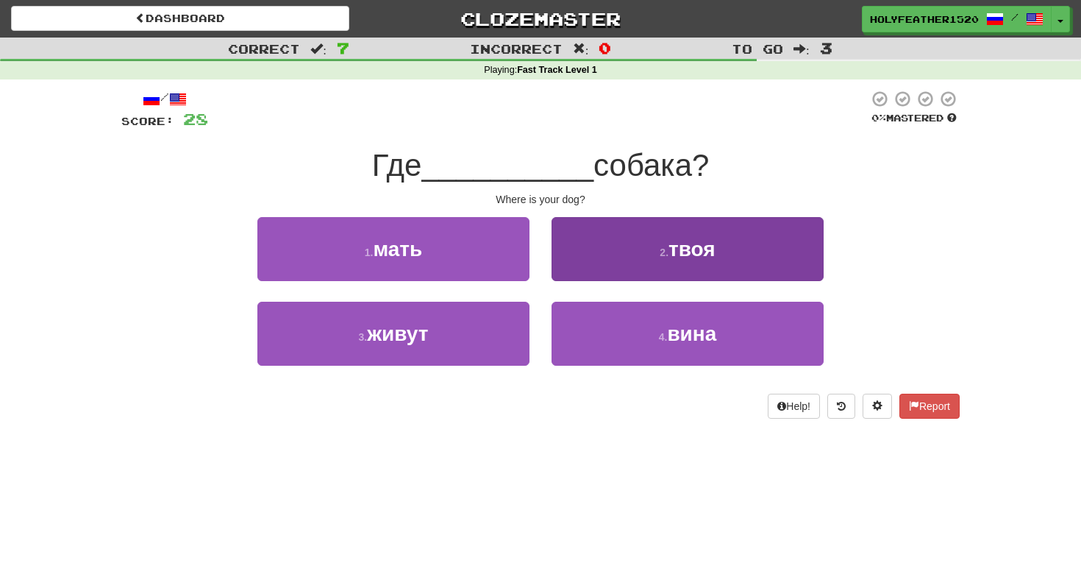
click at [605, 249] on button "2 . твоя" at bounding box center [688, 249] width 272 height 64
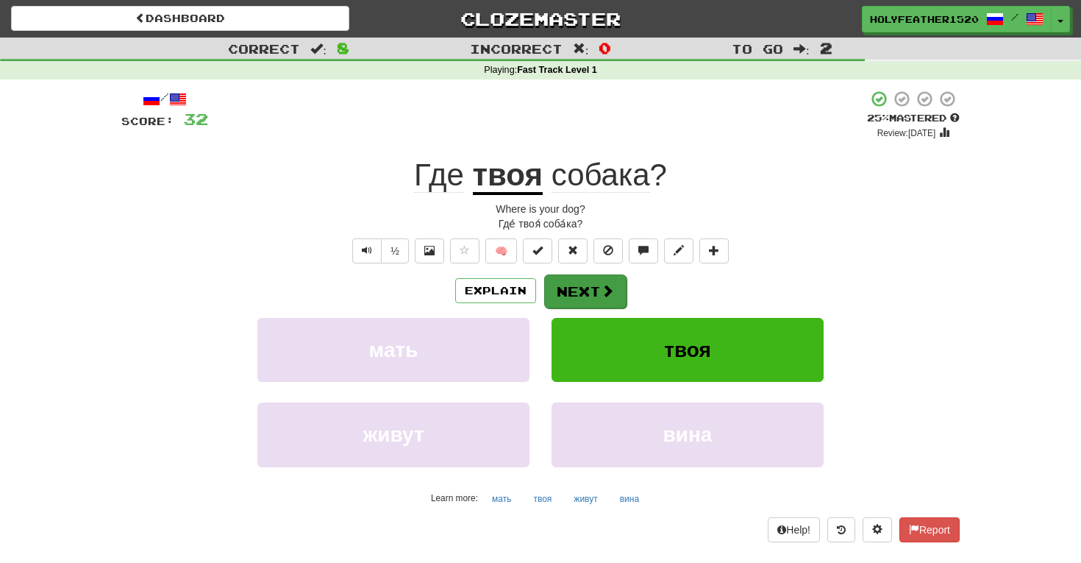
click at [606, 284] on span at bounding box center [607, 290] width 13 height 13
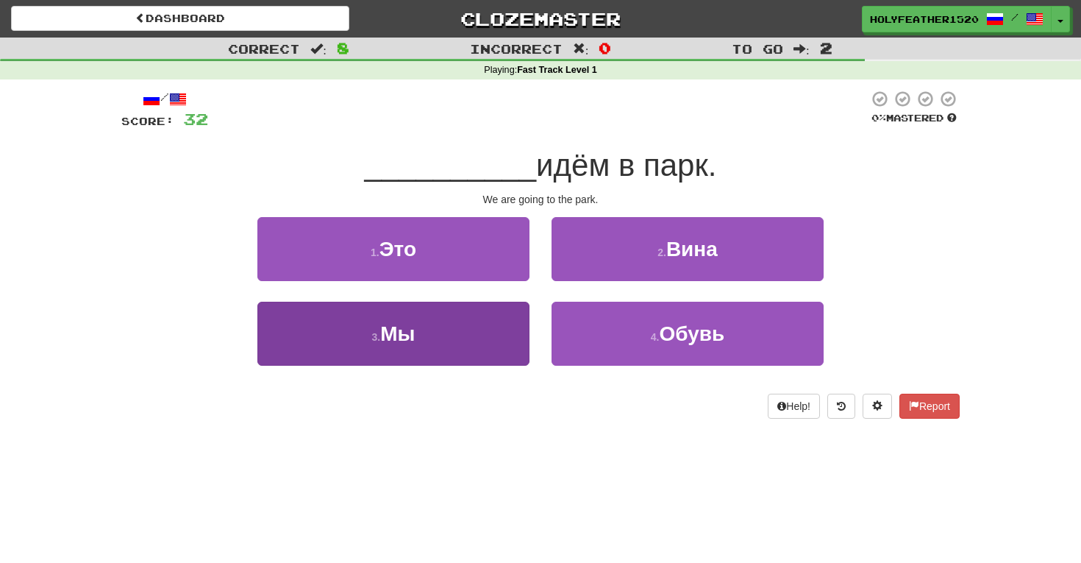
click at [409, 323] on span "Мы" at bounding box center [397, 333] width 35 height 23
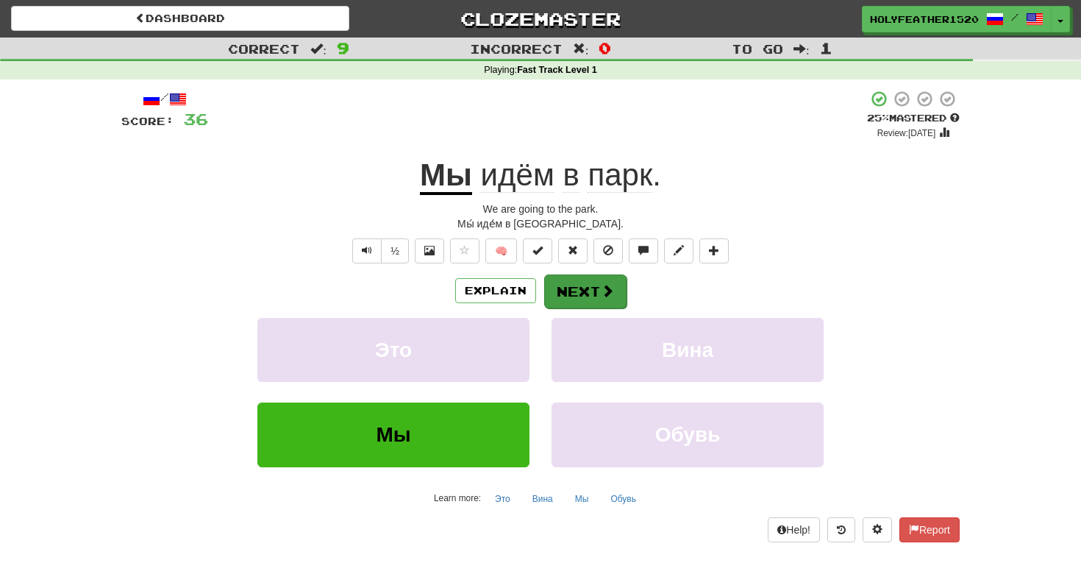
click at [598, 285] on button "Next" at bounding box center [585, 291] width 82 height 34
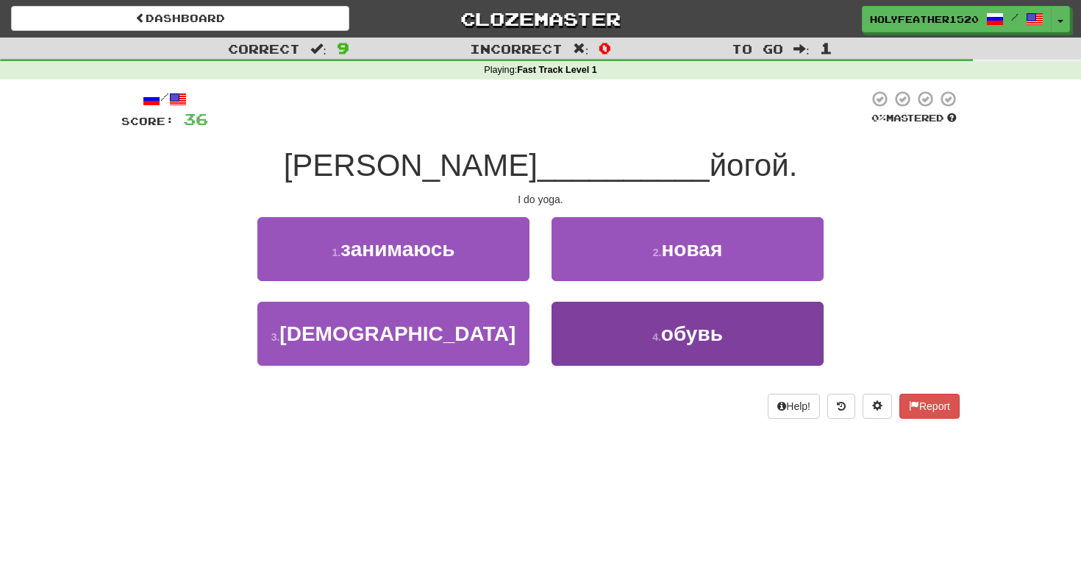
click at [669, 342] on span "обувь" at bounding box center [692, 333] width 62 height 23
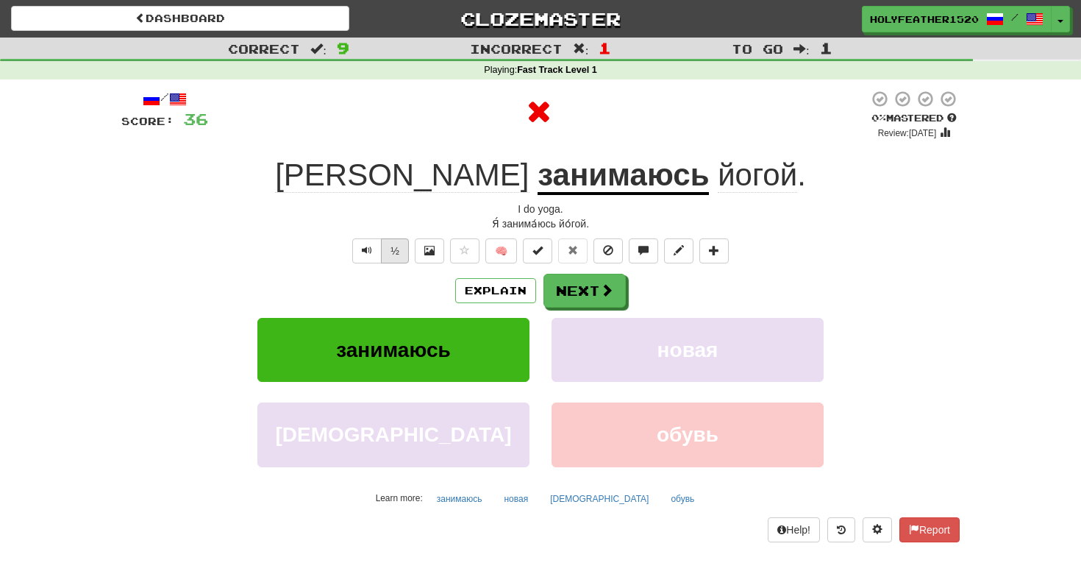
click at [396, 255] on button "½" at bounding box center [395, 250] width 28 height 25
click at [405, 247] on button "½" at bounding box center [395, 250] width 28 height 25
click at [428, 245] on span at bounding box center [429, 250] width 10 height 10
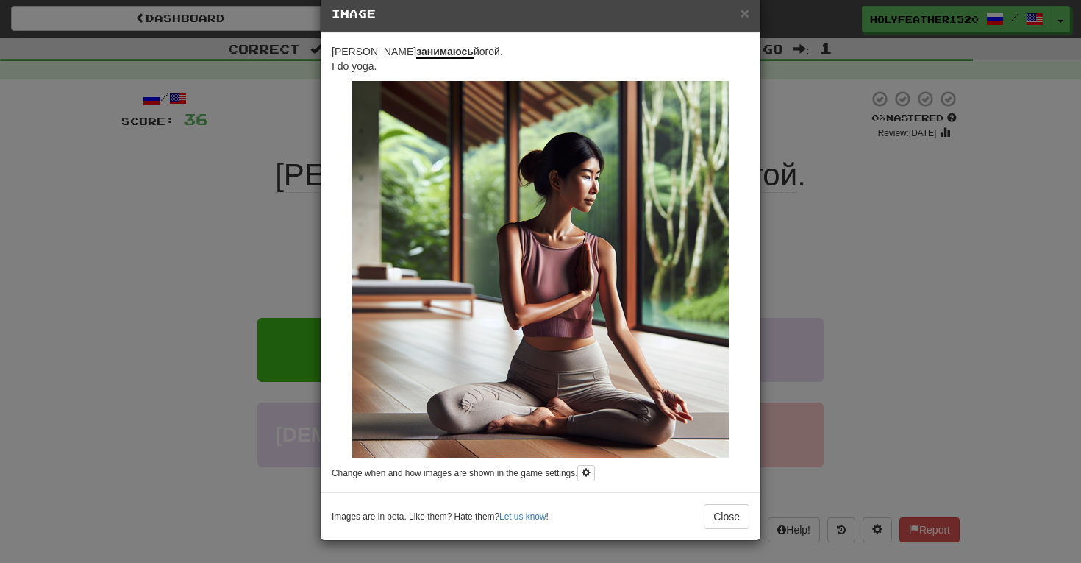
scroll to position [27, 0]
click at [591, 471] on span at bounding box center [586, 472] width 9 height 9
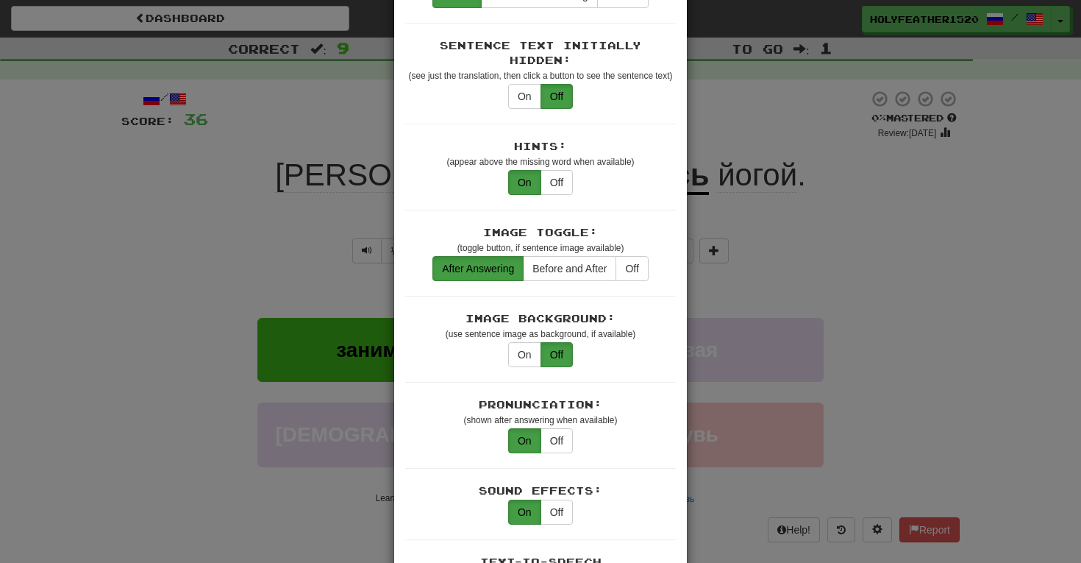
scroll to position [130, 0]
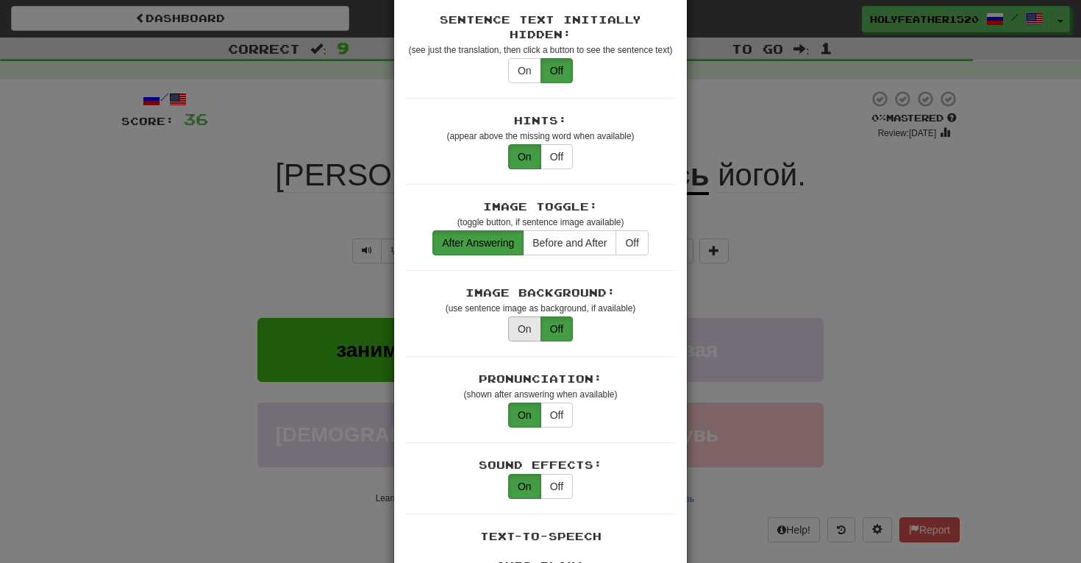
click at [522, 316] on button "On" at bounding box center [524, 328] width 33 height 25
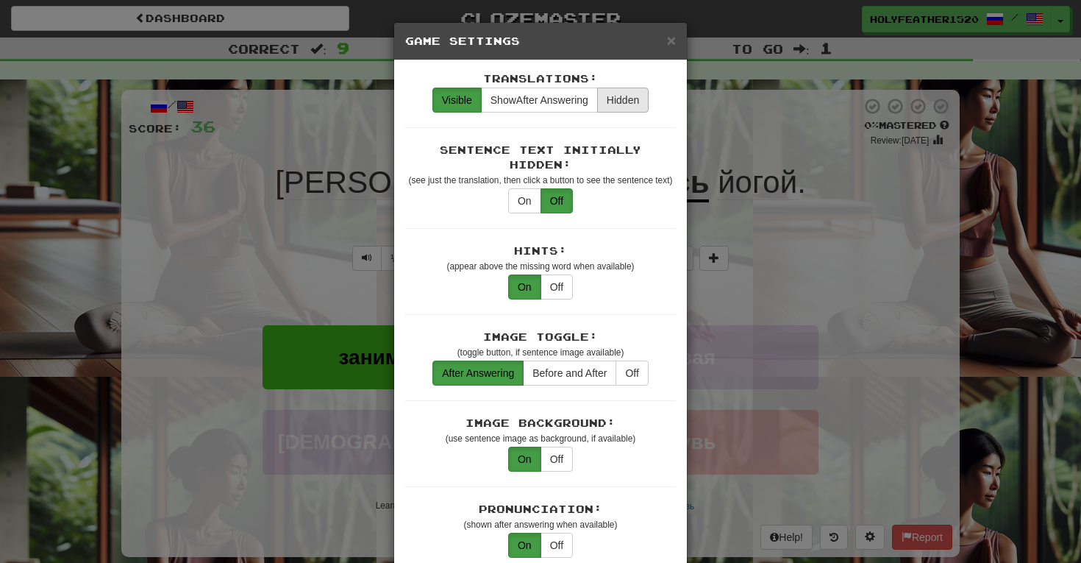
scroll to position [0, 0]
click at [672, 46] on span "×" at bounding box center [671, 40] width 9 height 17
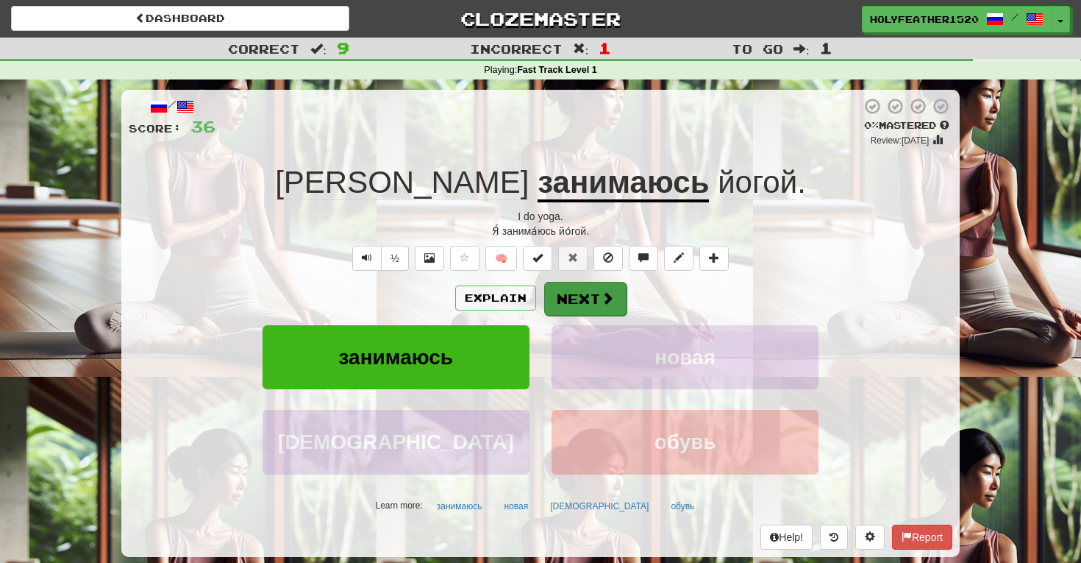
click at [588, 302] on button "Next" at bounding box center [585, 299] width 82 height 34
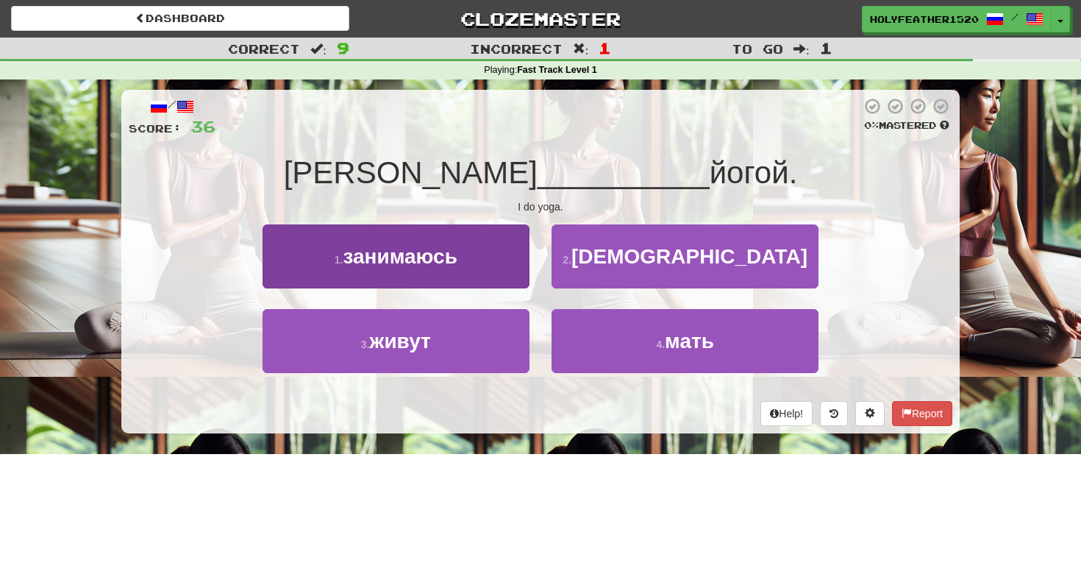
click at [425, 261] on span "занимаюсь" at bounding box center [400, 256] width 115 height 23
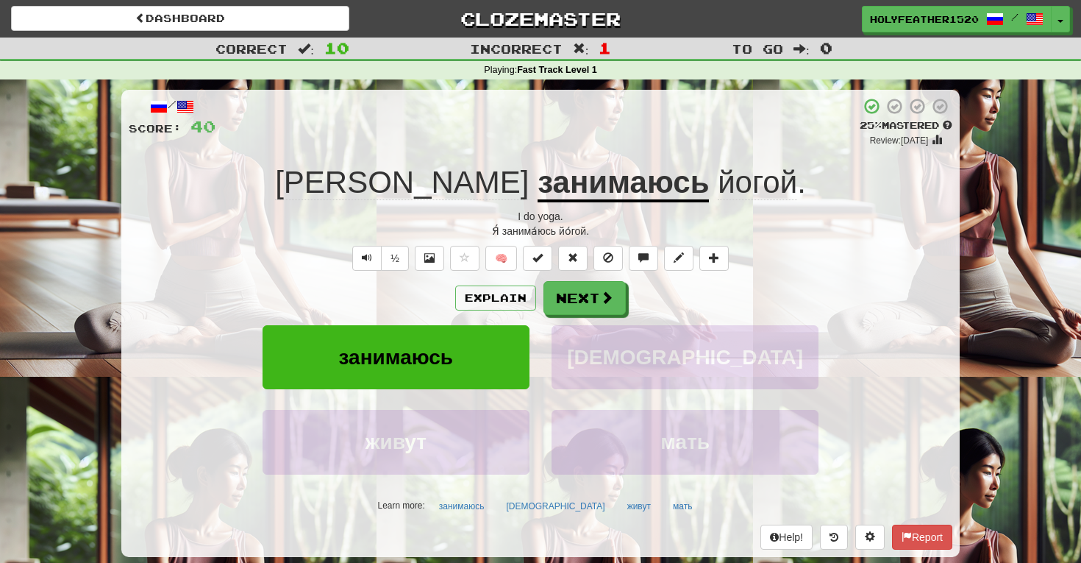
click at [718, 178] on span "йогой" at bounding box center [757, 182] width 79 height 35
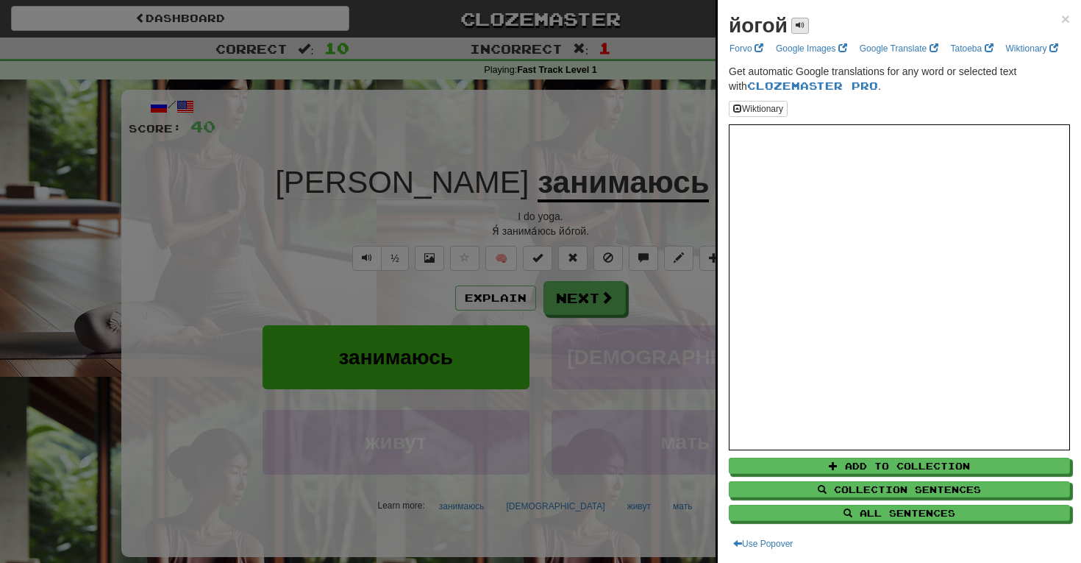
click at [805, 22] on span at bounding box center [800, 25] width 9 height 9
click at [1067, 13] on span "×" at bounding box center [1065, 18] width 9 height 17
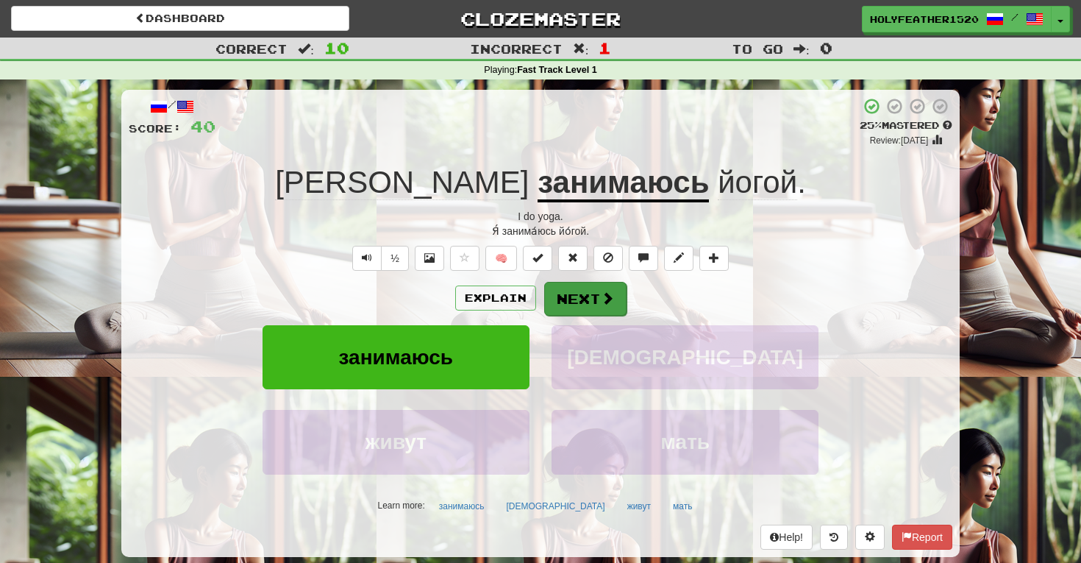
click at [577, 291] on button "Next" at bounding box center [585, 299] width 82 height 34
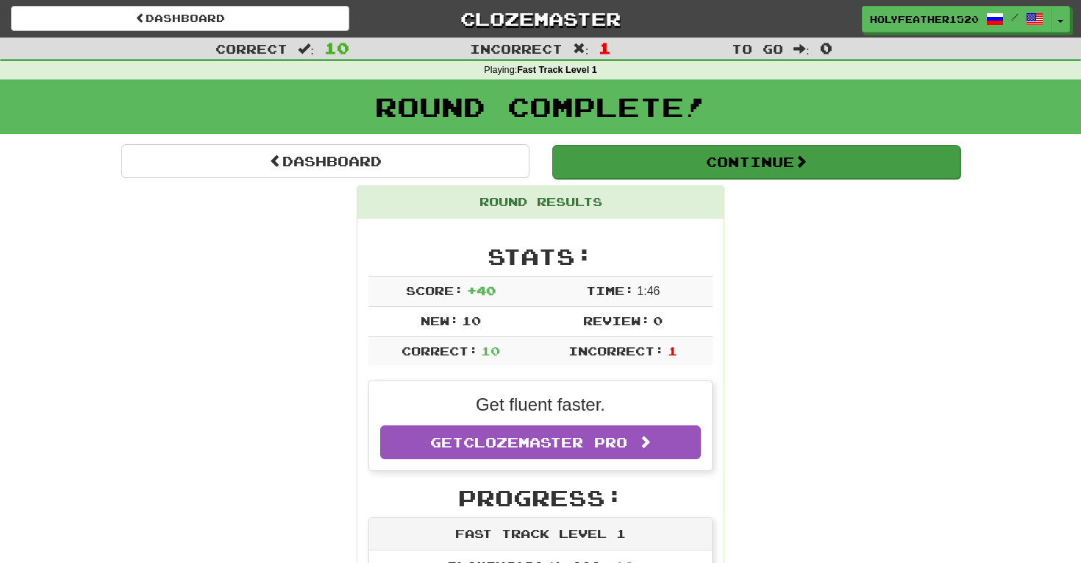
click at [710, 154] on button "Continue" at bounding box center [756, 162] width 408 height 34
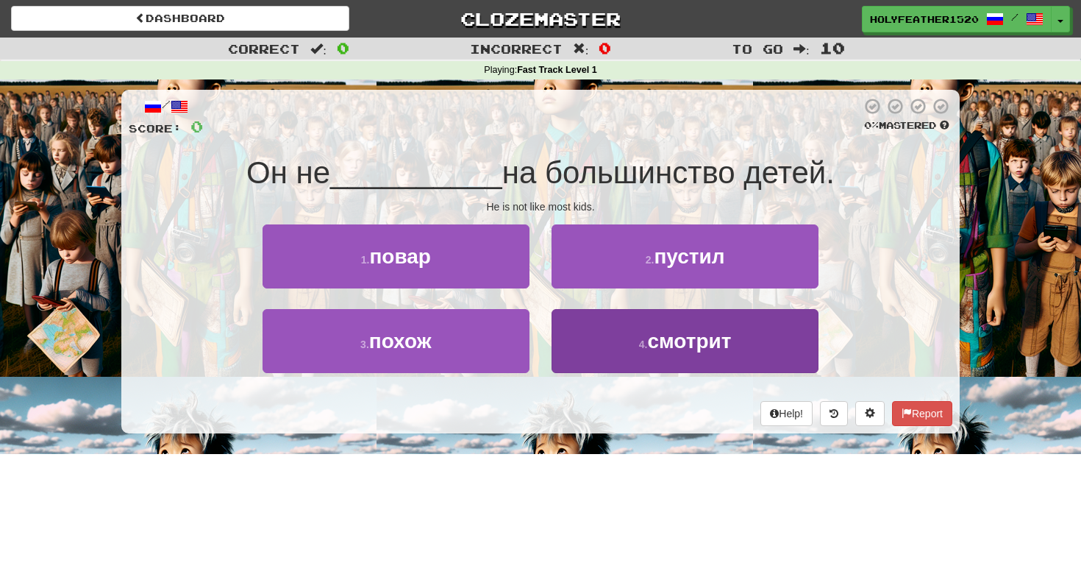
click at [727, 322] on button "4 . смотрит" at bounding box center [685, 341] width 267 height 64
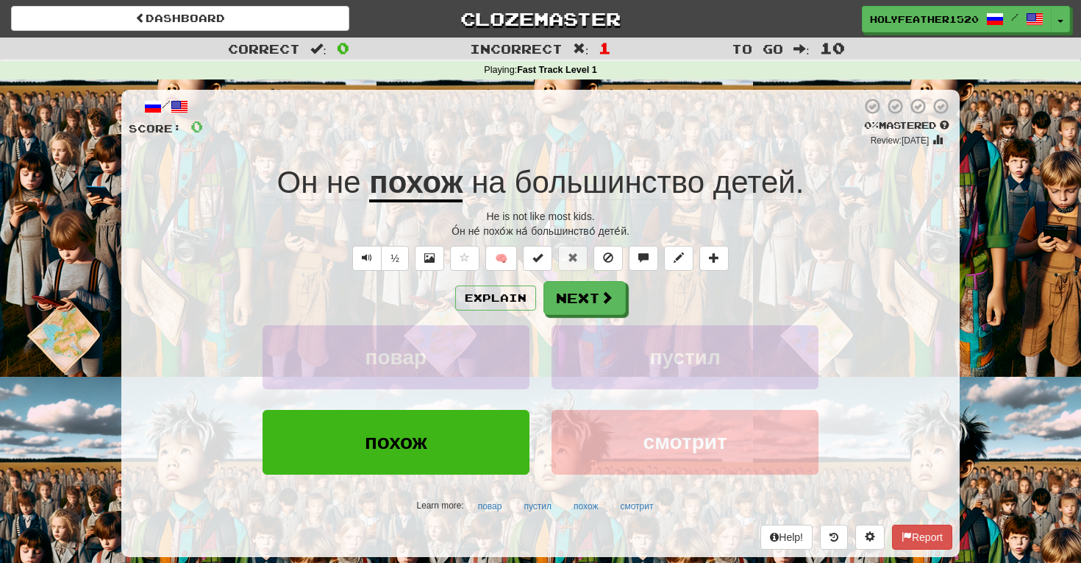
click at [725, 195] on span "детей" at bounding box center [754, 182] width 82 height 35
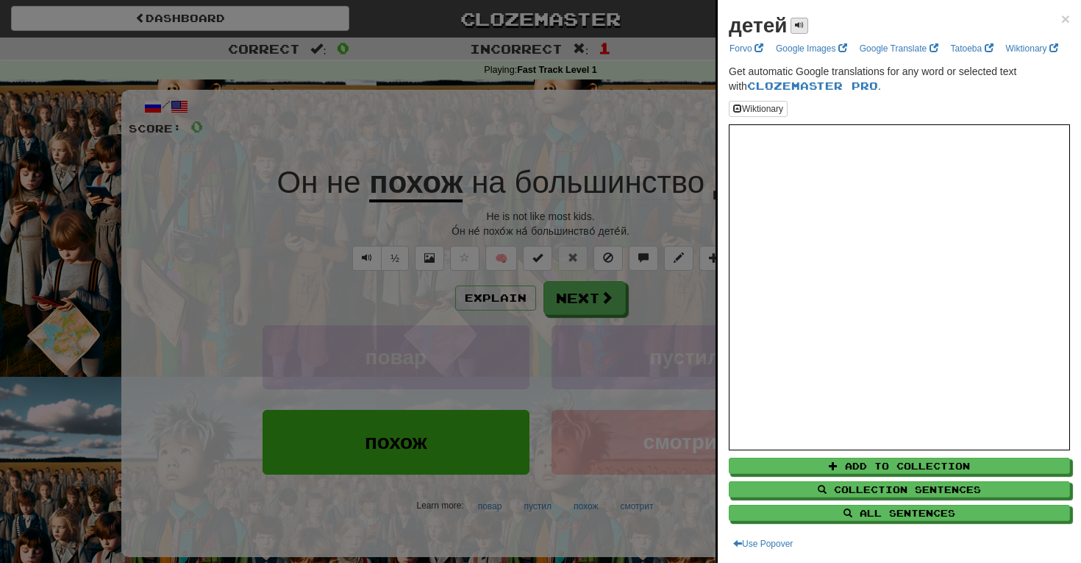
click at [794, 24] on button at bounding box center [800, 26] width 18 height 16
click at [1068, 24] on span "×" at bounding box center [1065, 18] width 9 height 17
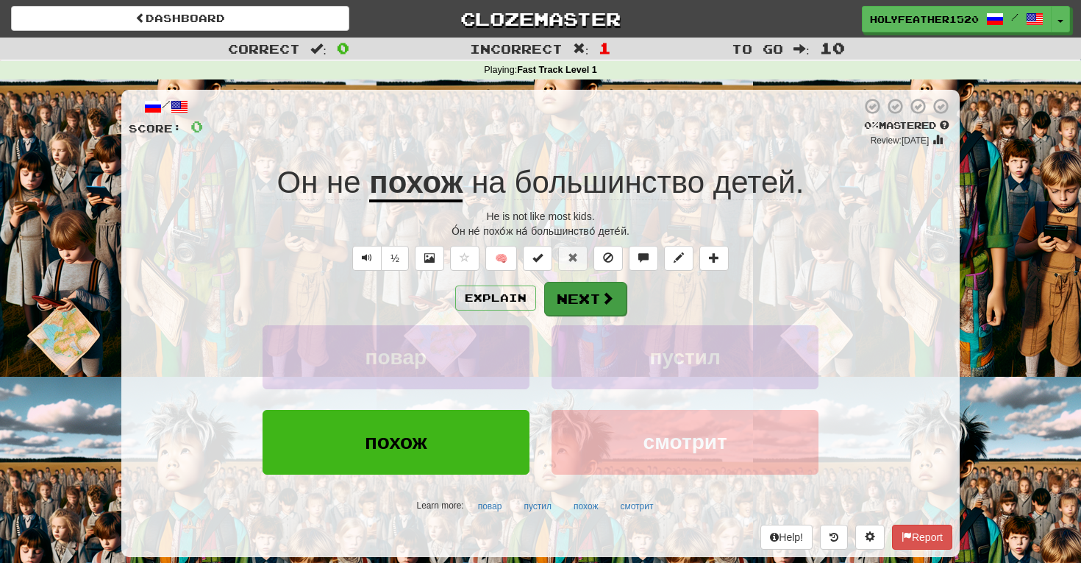
click at [585, 295] on button "Next" at bounding box center [585, 299] width 82 height 34
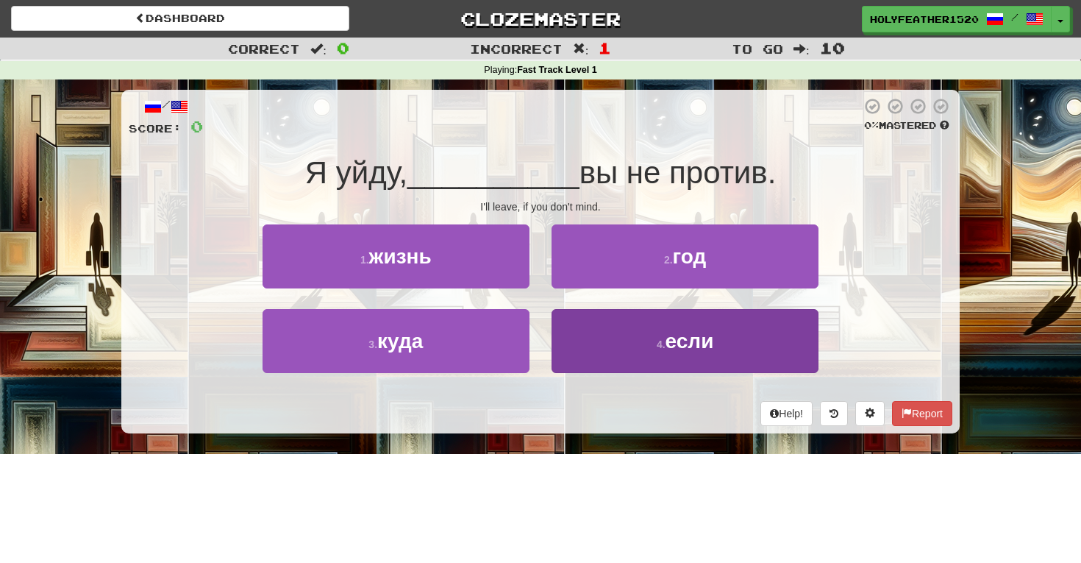
click at [736, 360] on button "4 . если" at bounding box center [685, 341] width 267 height 64
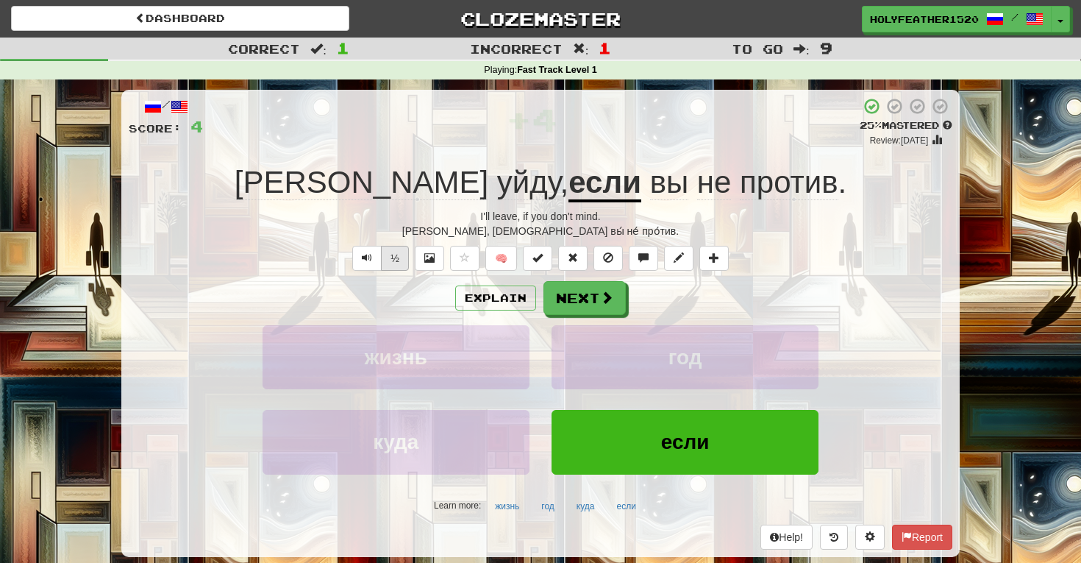
click at [390, 252] on button "½" at bounding box center [395, 258] width 28 height 25
click at [601, 306] on button "Next" at bounding box center [585, 299] width 82 height 34
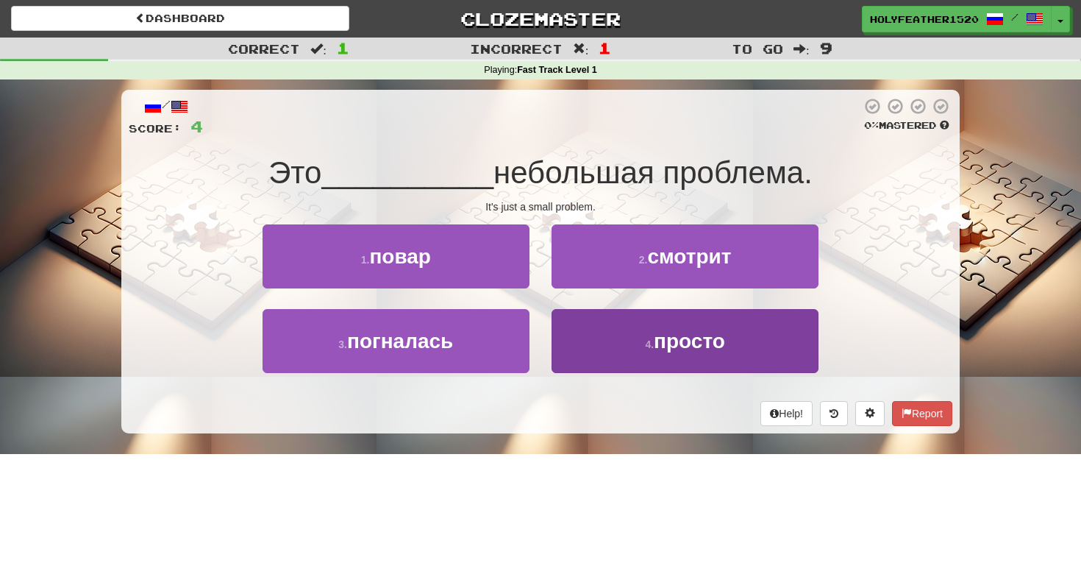
click at [635, 348] on button "4 . просто" at bounding box center [685, 341] width 267 height 64
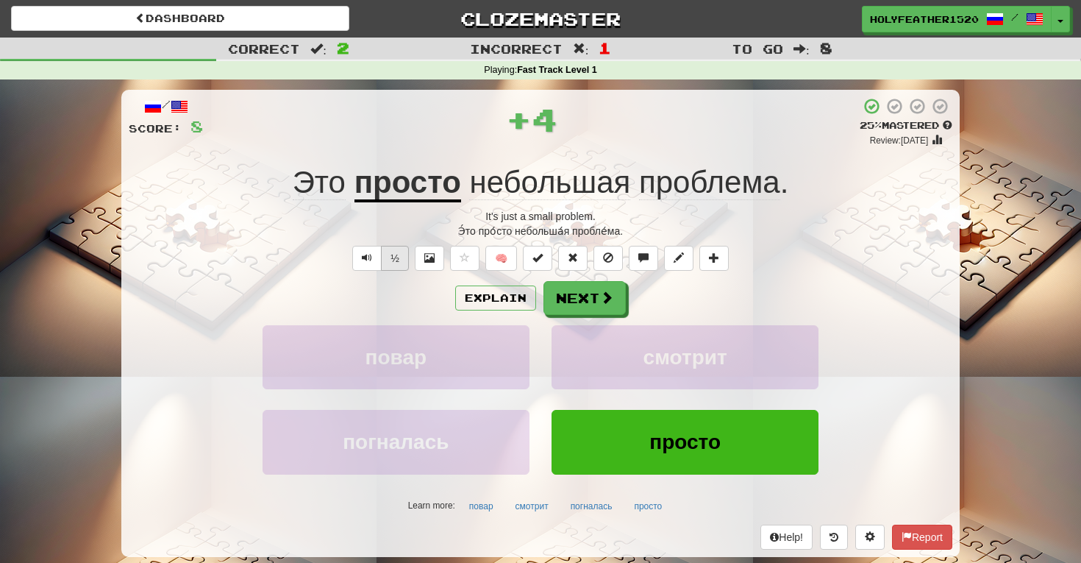
click at [396, 254] on button "½" at bounding box center [395, 258] width 28 height 25
click at [391, 249] on button "½" at bounding box center [395, 258] width 28 height 25
click at [396, 255] on button "½" at bounding box center [395, 258] width 28 height 25
click at [574, 291] on button "Next" at bounding box center [585, 299] width 82 height 34
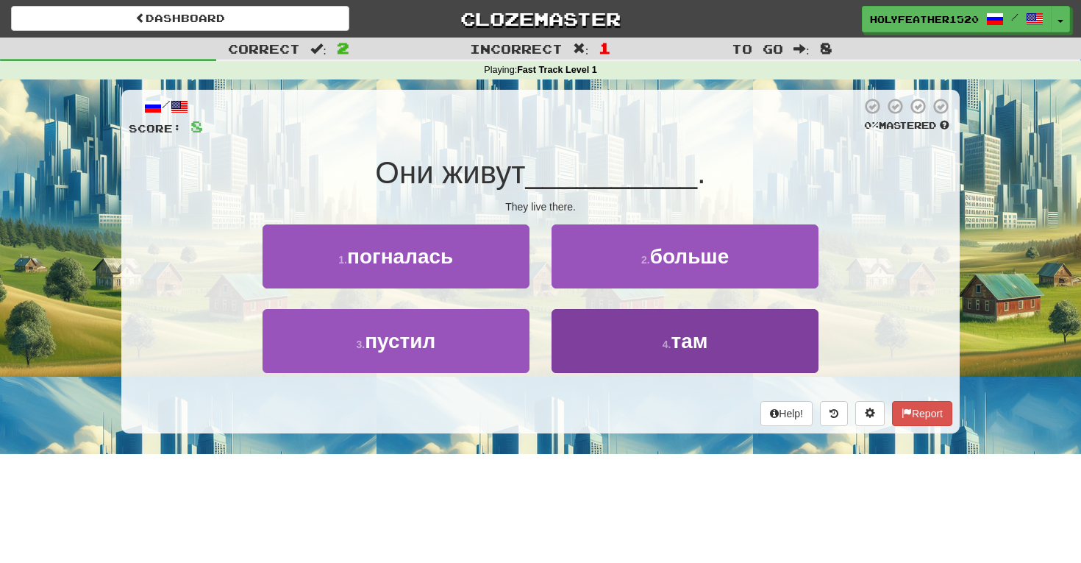
click at [633, 320] on button "4 . там" at bounding box center [685, 341] width 267 height 64
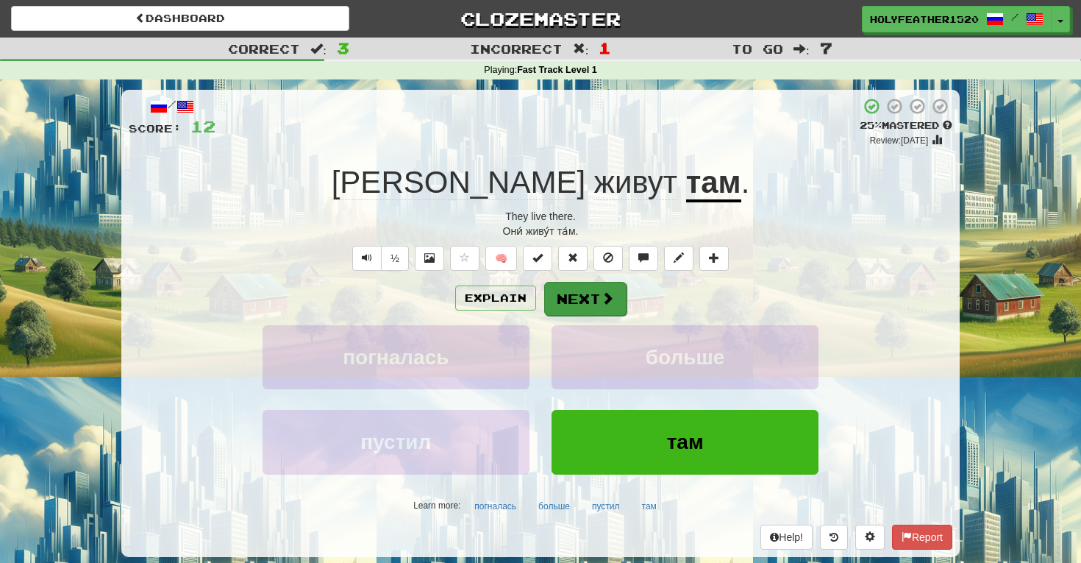
click at [616, 293] on button "Next" at bounding box center [585, 299] width 82 height 34
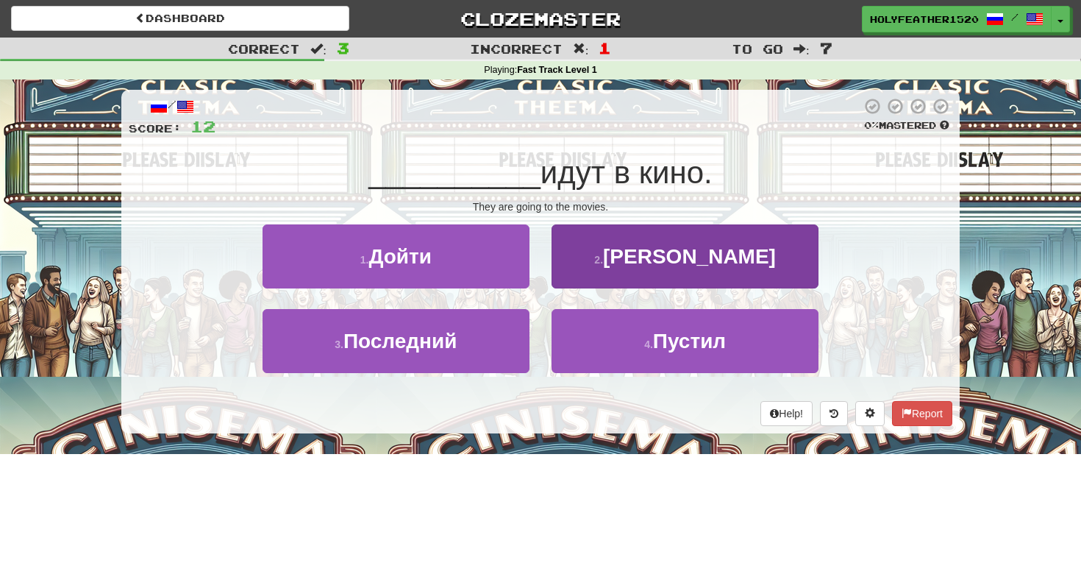
click at [601, 260] on button "2 . Они" at bounding box center [685, 256] width 267 height 64
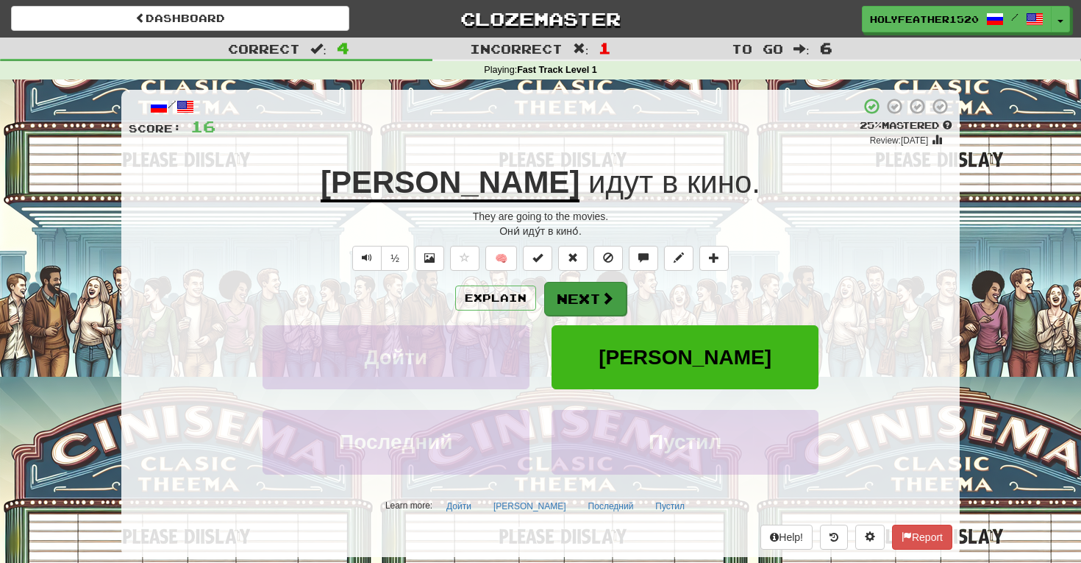
click at [572, 291] on button "Next" at bounding box center [585, 299] width 82 height 34
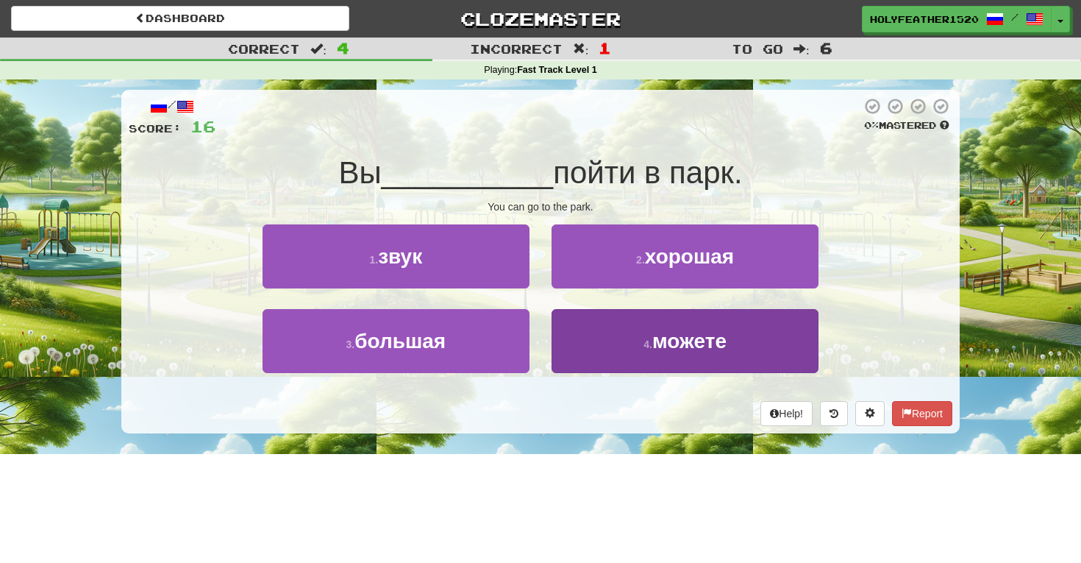
click at [678, 330] on span "можете" at bounding box center [689, 341] width 74 height 23
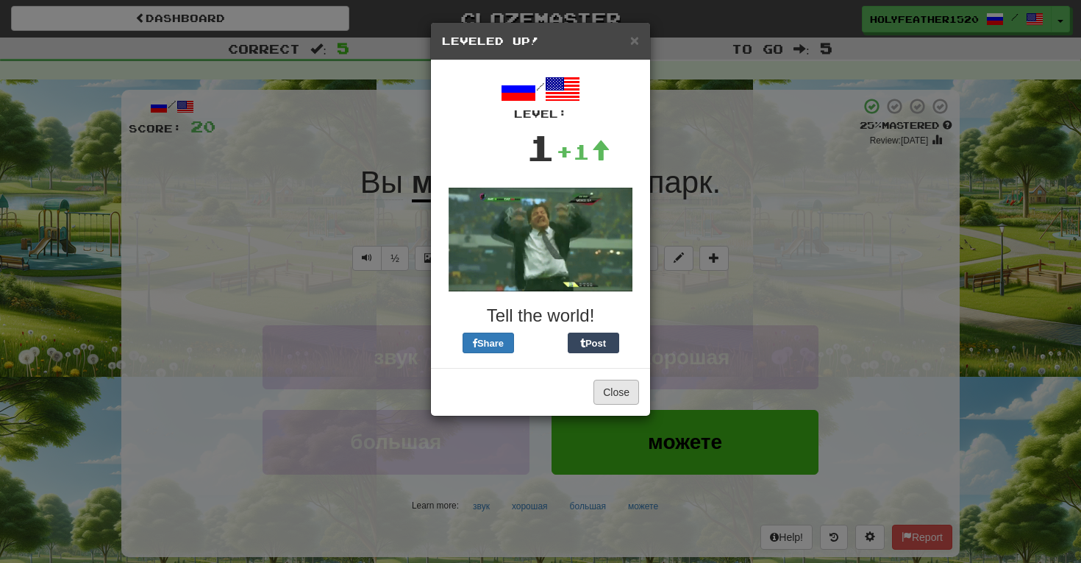
click at [609, 389] on button "Close" at bounding box center [617, 392] width 46 height 25
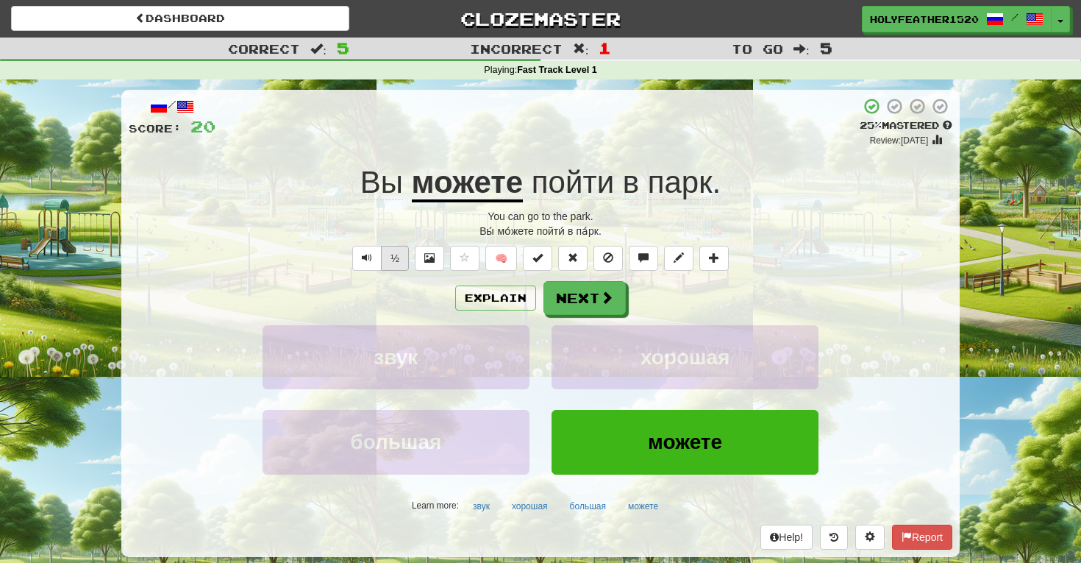
click at [405, 257] on button "½" at bounding box center [395, 258] width 28 height 25
click at [583, 300] on button "Next" at bounding box center [585, 299] width 82 height 34
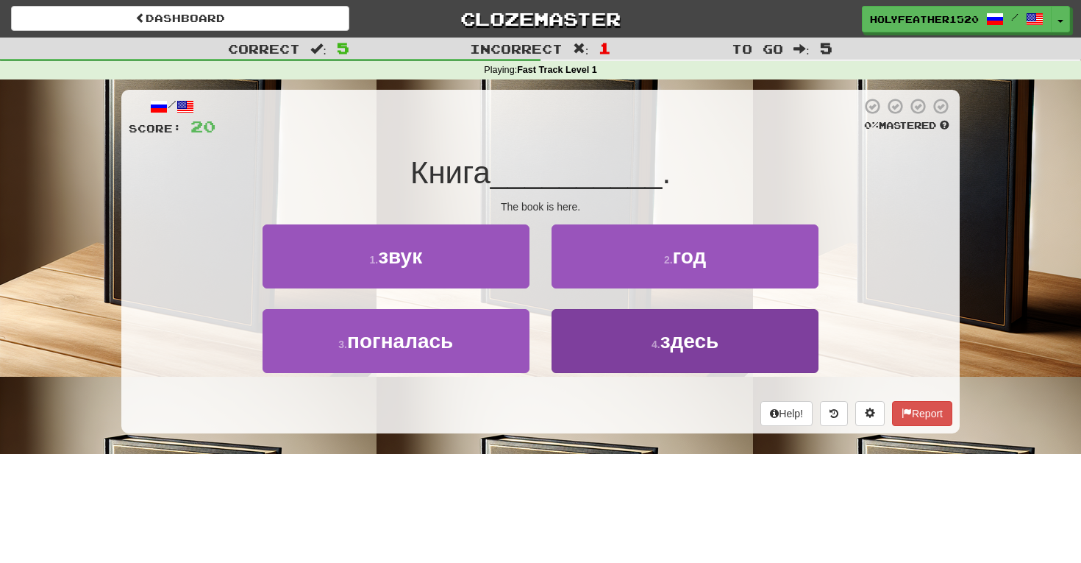
click at [736, 349] on button "4 . здесь" at bounding box center [685, 341] width 267 height 64
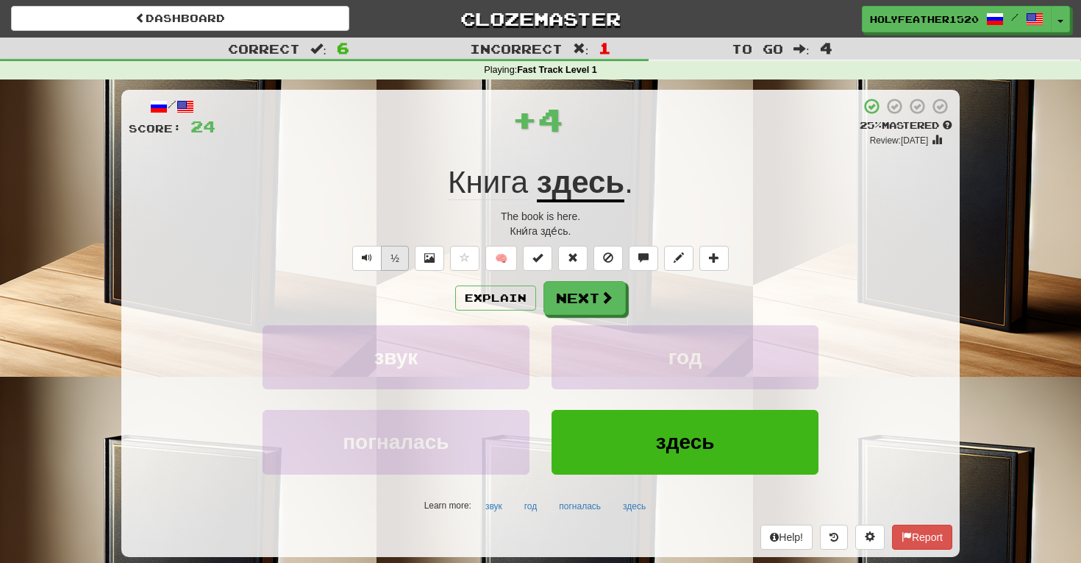
click at [389, 249] on button "½" at bounding box center [395, 258] width 28 height 25
click at [587, 293] on button "Next" at bounding box center [585, 299] width 82 height 34
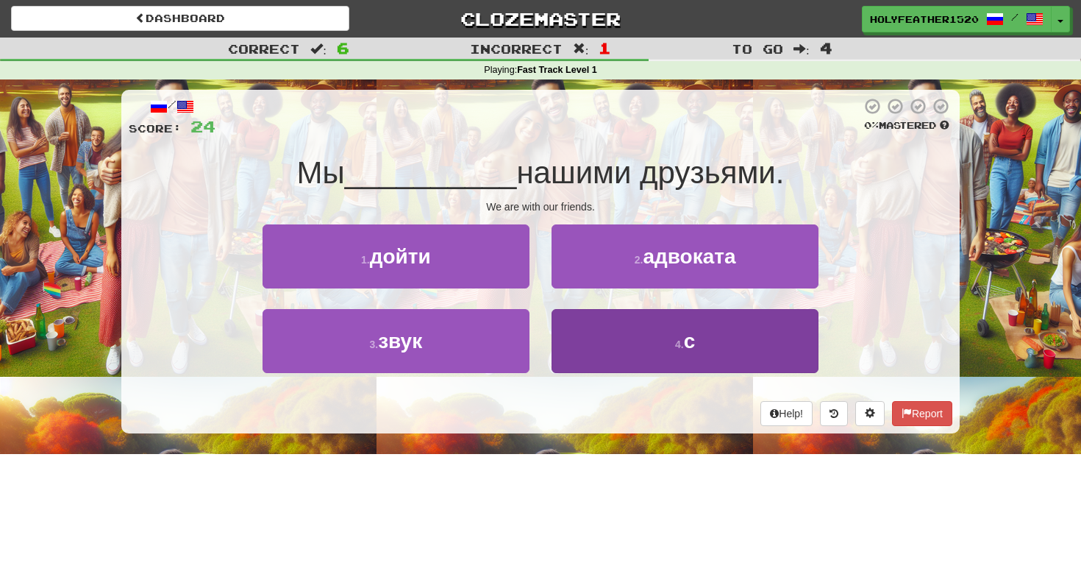
click at [636, 311] on button "4 . с" at bounding box center [685, 341] width 267 height 64
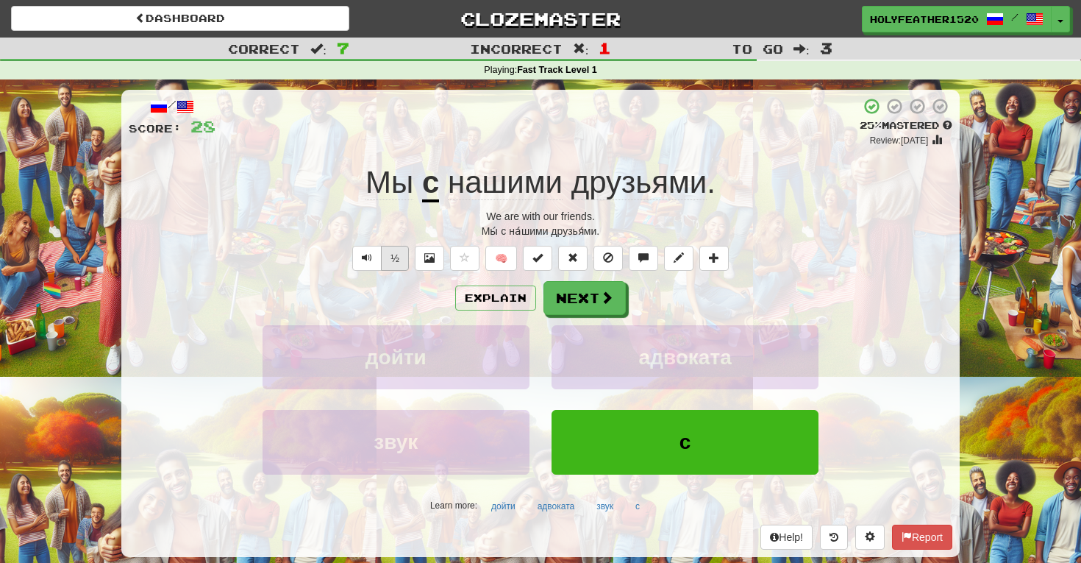
click at [395, 257] on button "½" at bounding box center [395, 258] width 28 height 25
click at [581, 297] on button "Next" at bounding box center [585, 299] width 82 height 34
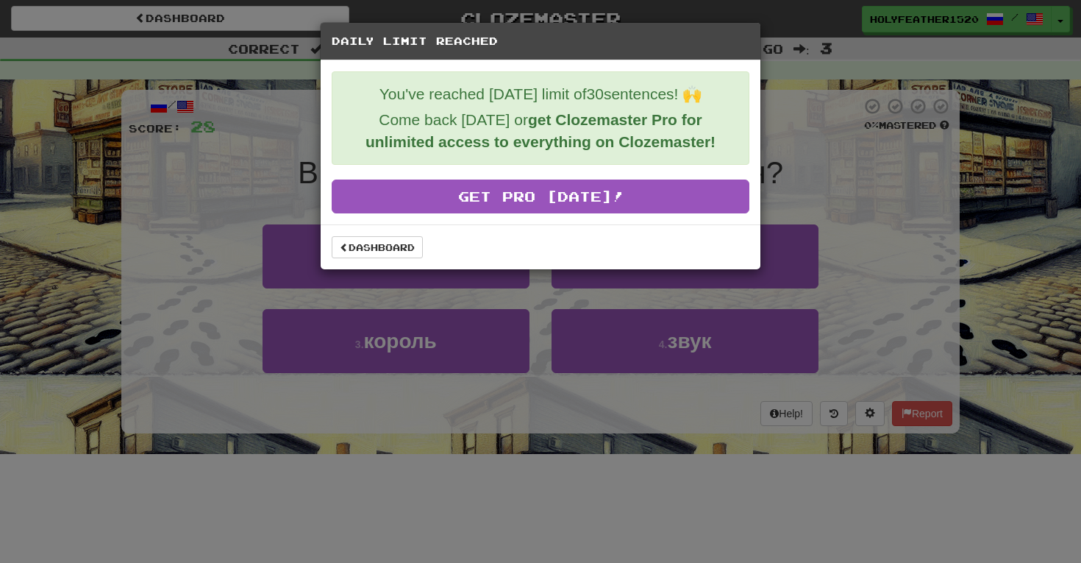
click at [215, 158] on div "Daily Limit Reached You've reached today's limit of 30 sentences! 🙌 Come back t…" at bounding box center [540, 281] width 1081 height 563
click at [371, 253] on link "Dashboard" at bounding box center [377, 247] width 91 height 22
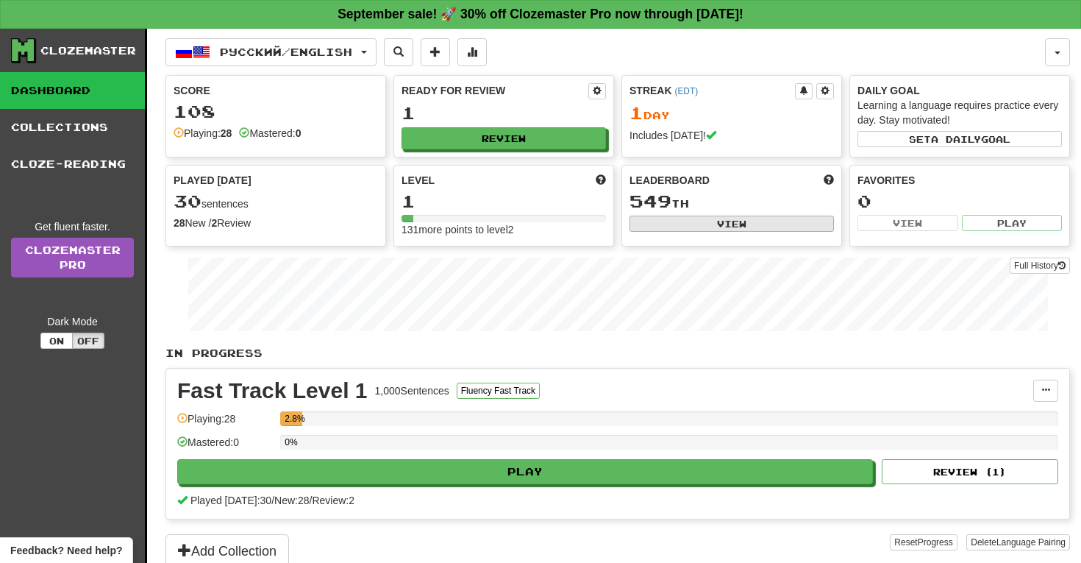
click at [747, 220] on button "View" at bounding box center [732, 224] width 204 height 16
select select "**********"
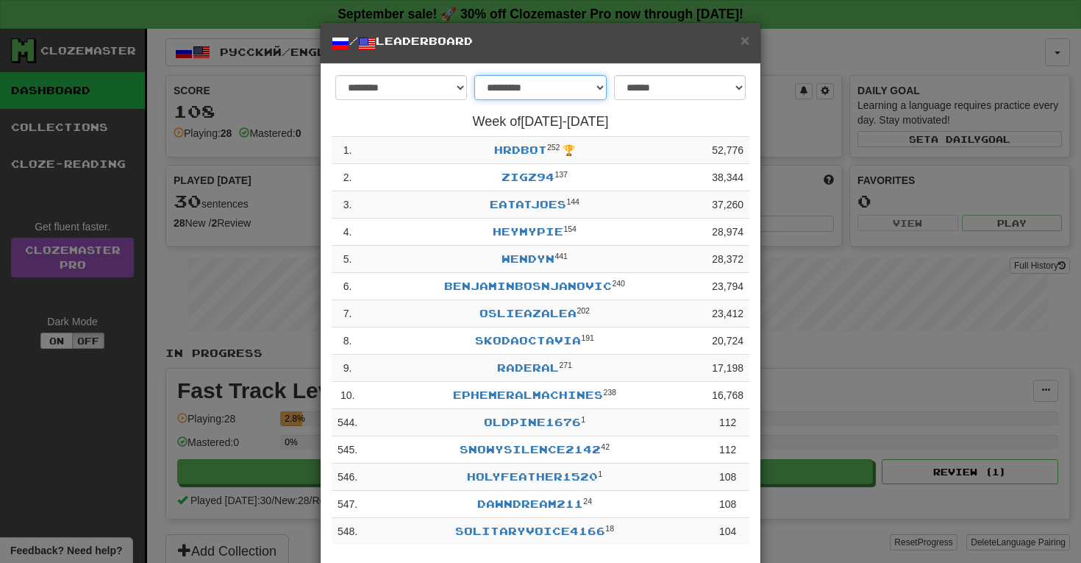
select select "********"
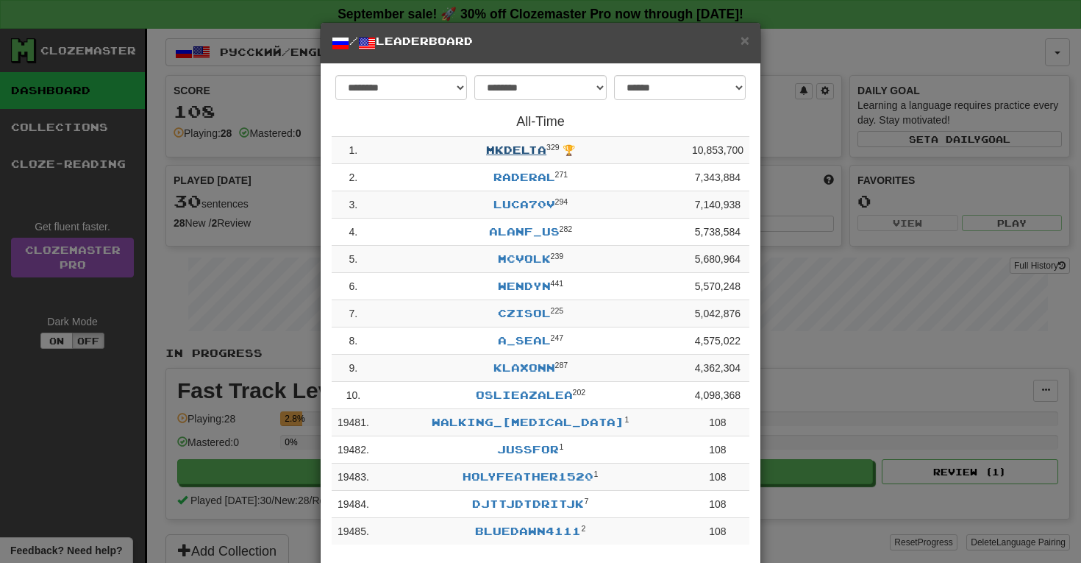
click at [524, 146] on link "mkdelta" at bounding box center [516, 149] width 60 height 13
